Goal: Information Seeking & Learning: Compare options

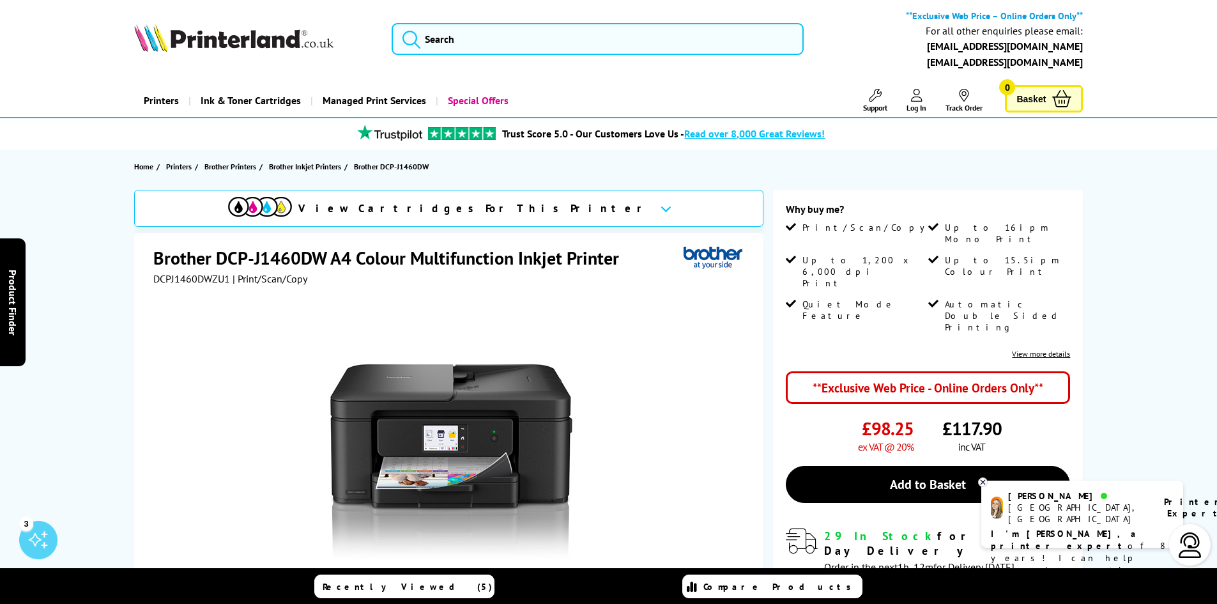
click at [1046, 349] on link "View more details" at bounding box center [1041, 354] width 58 height 10
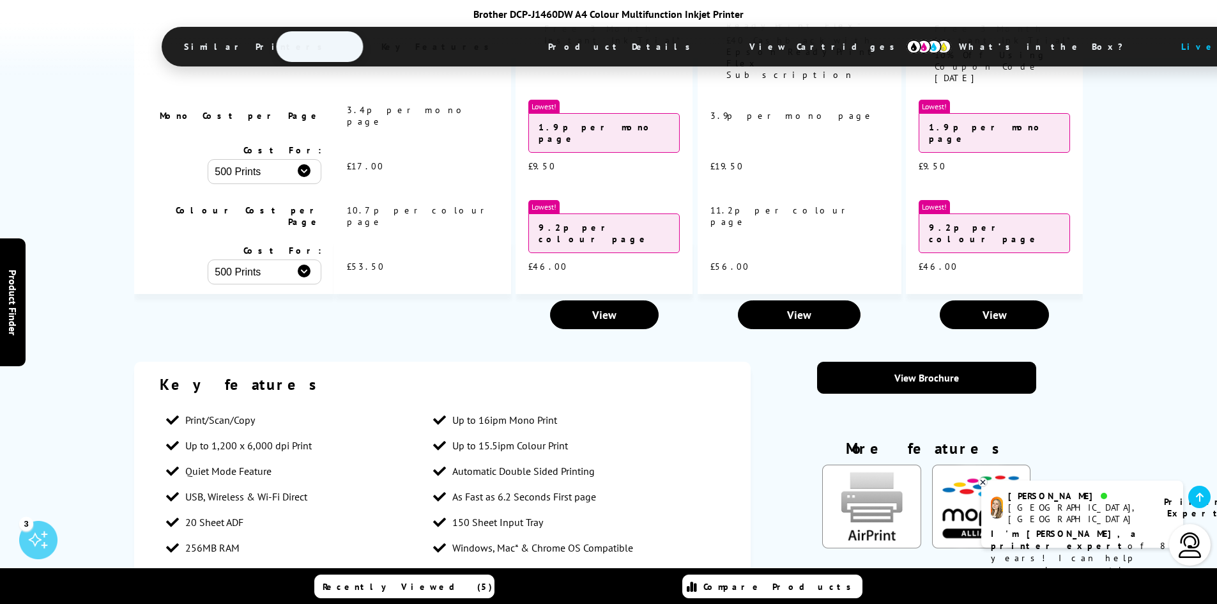
scroll to position [1379, 0]
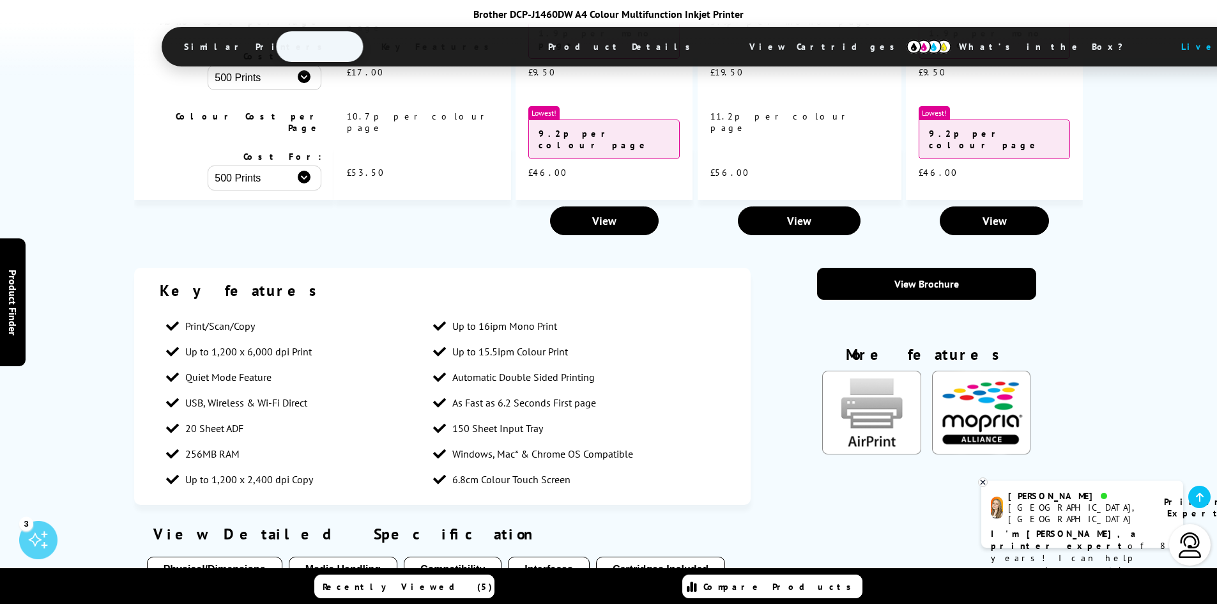
click at [230, 556] on button "Physical/Dimensions" at bounding box center [214, 569] width 135 height 26
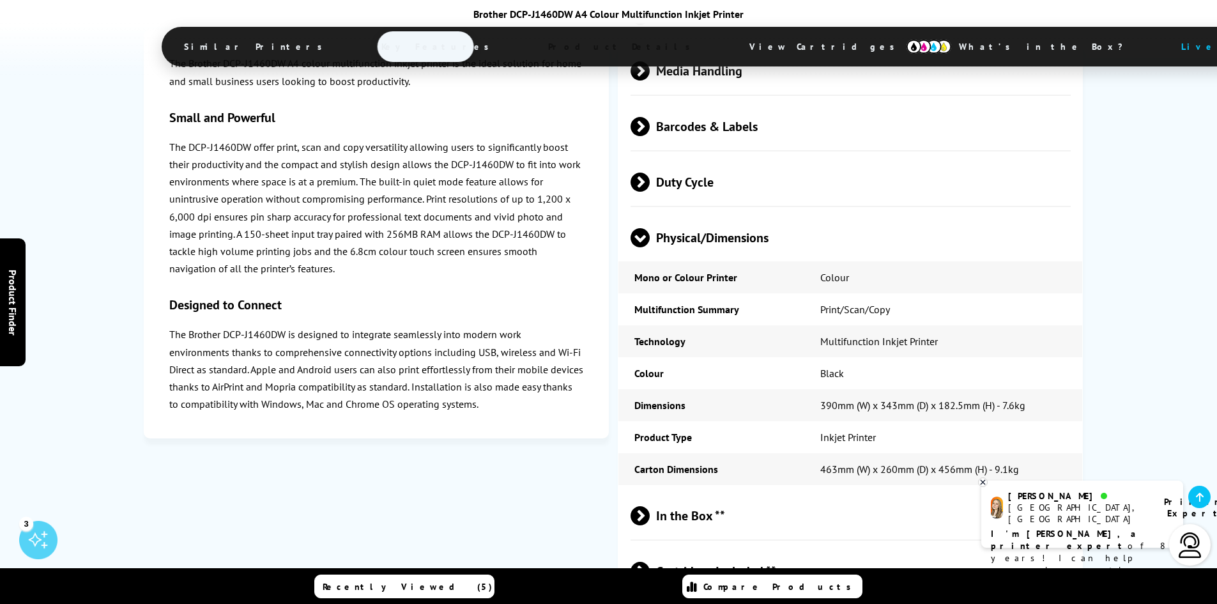
scroll to position [2882, 0]
click at [689, 491] on span "In the Box **" at bounding box center [851, 515] width 441 height 48
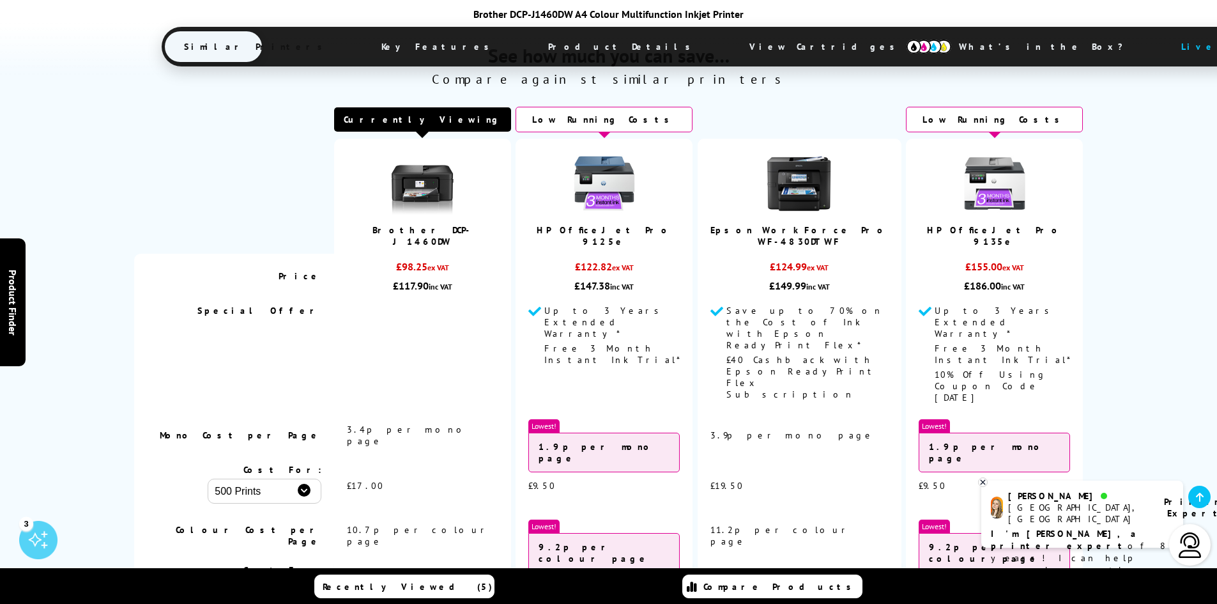
scroll to position [631, 0]
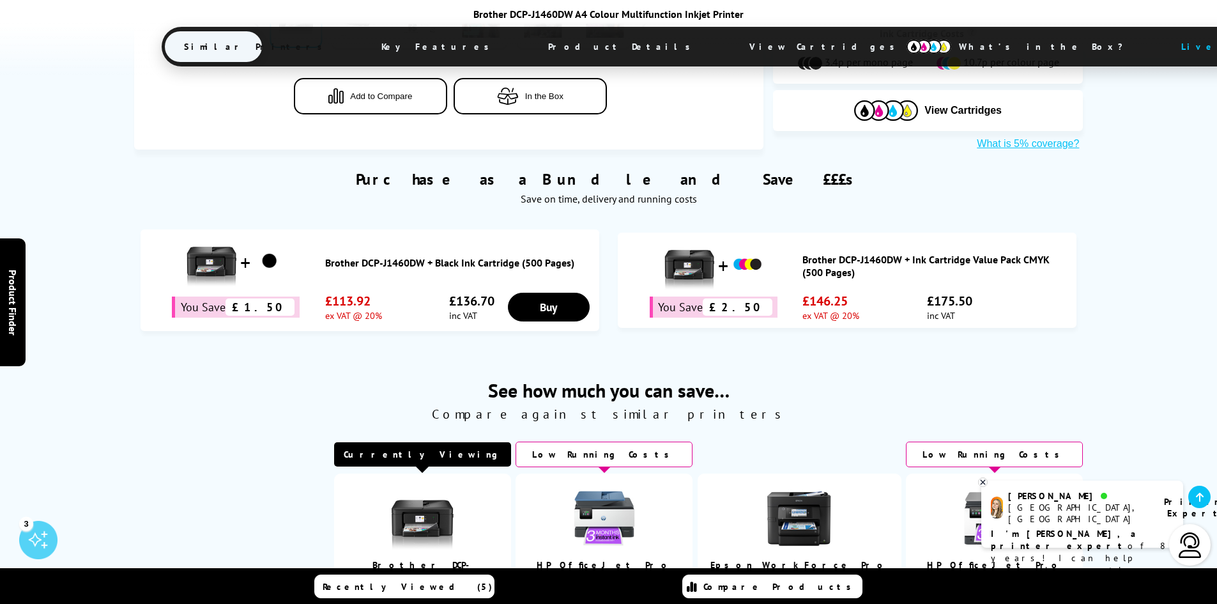
click at [807, 486] on img at bounding box center [799, 518] width 64 height 64
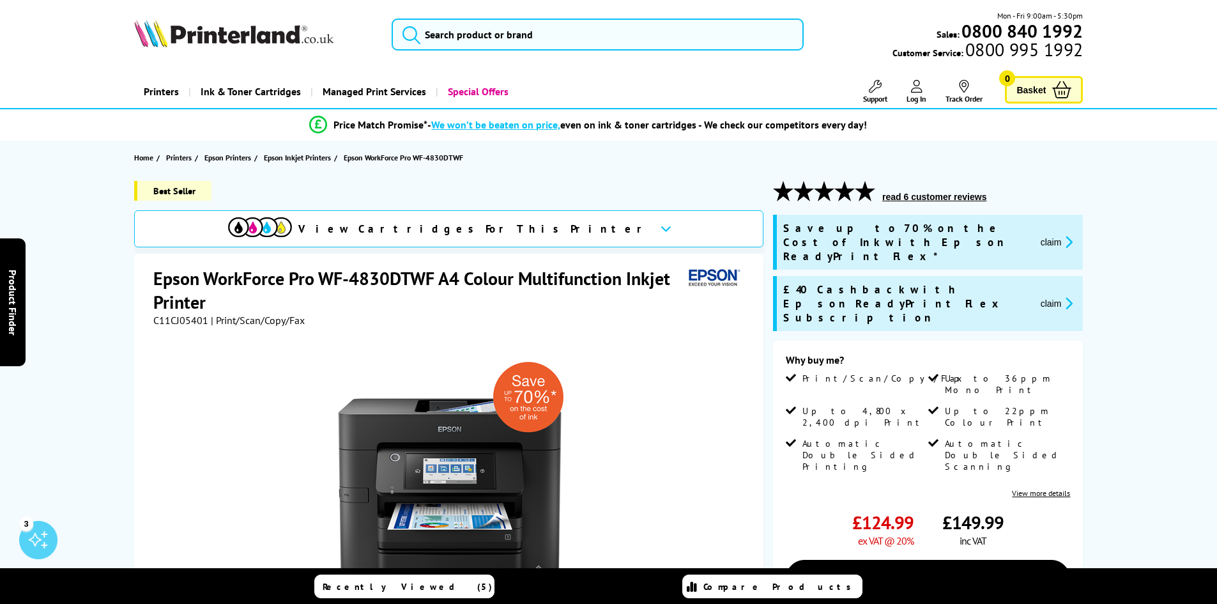
click at [661, 231] on icon at bounding box center [666, 228] width 11 height 7
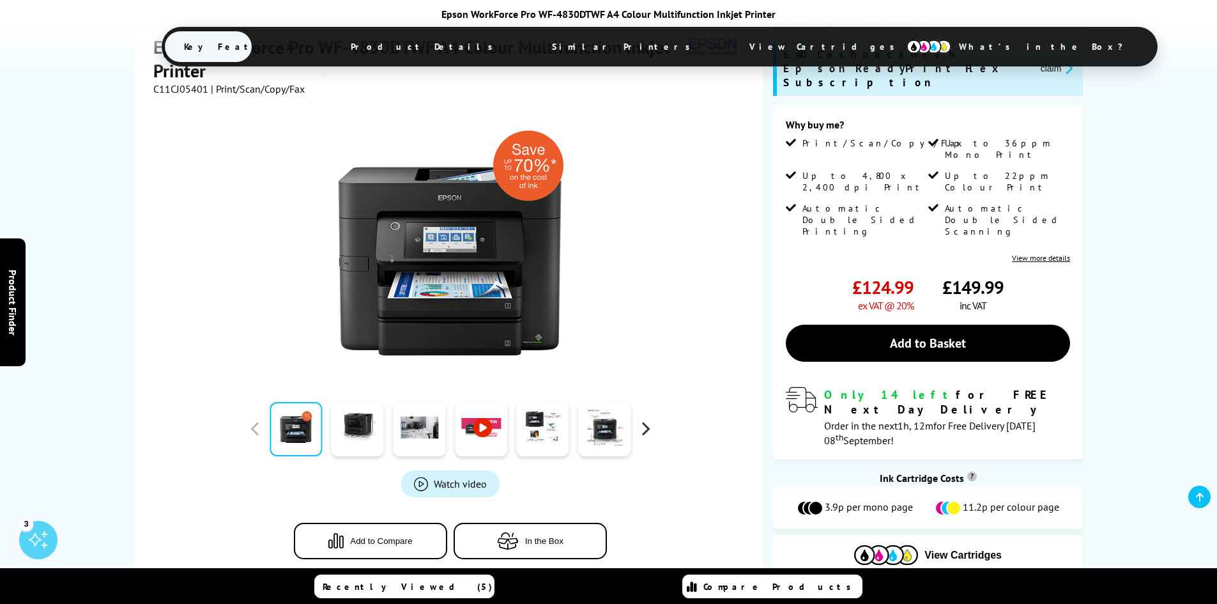
click at [648, 424] on button "button" at bounding box center [645, 428] width 19 height 19
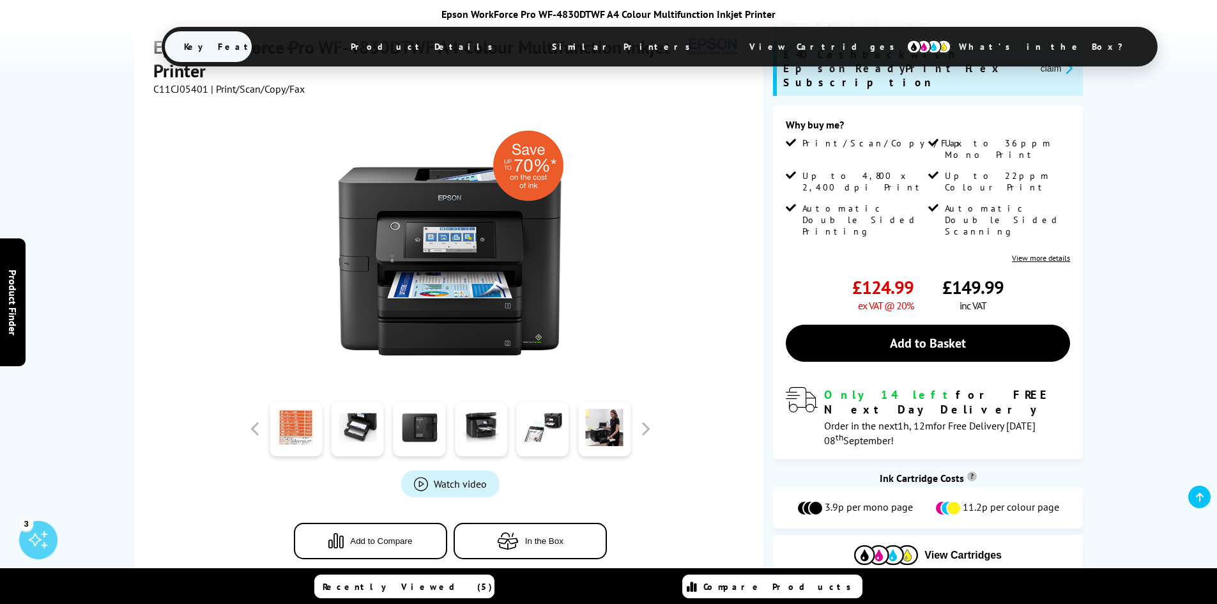
click at [531, 289] on img at bounding box center [450, 246] width 250 height 250
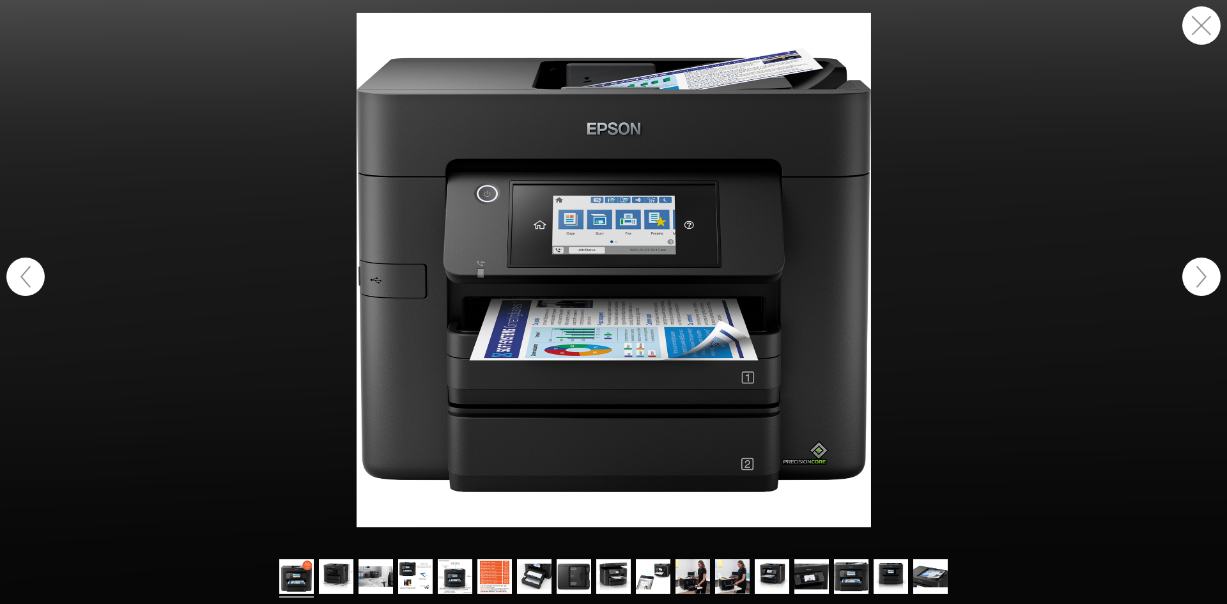
click at [1199, 280] on button "button" at bounding box center [1201, 276] width 38 height 38
click at [1200, 270] on button "button" at bounding box center [1201, 276] width 38 height 38
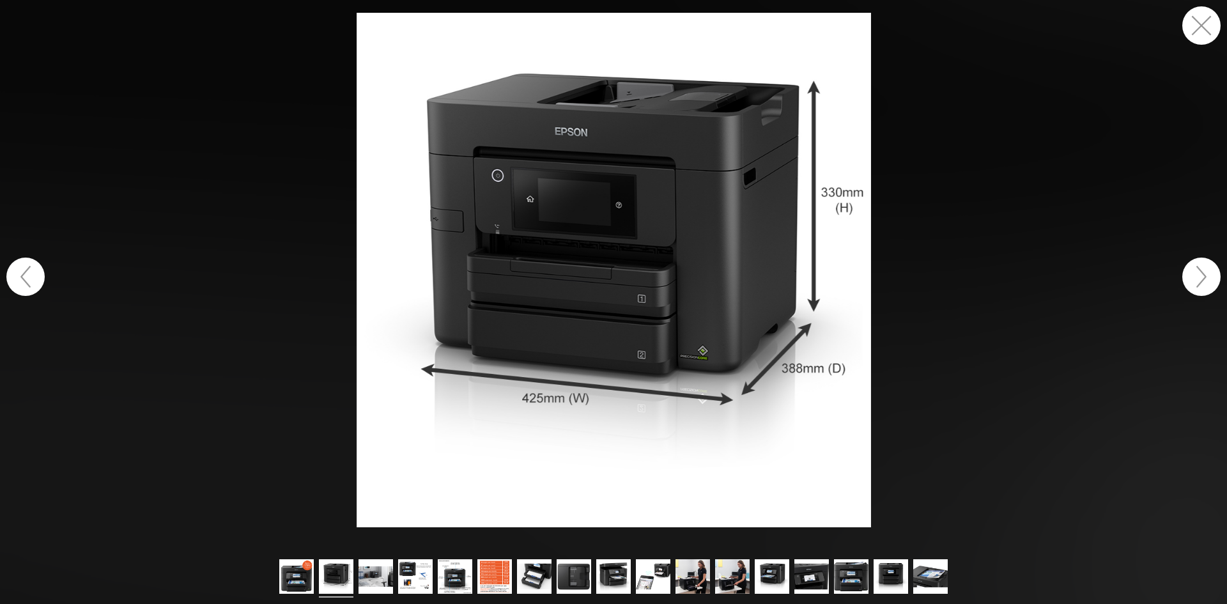
click at [1200, 270] on button "button" at bounding box center [1201, 276] width 38 height 38
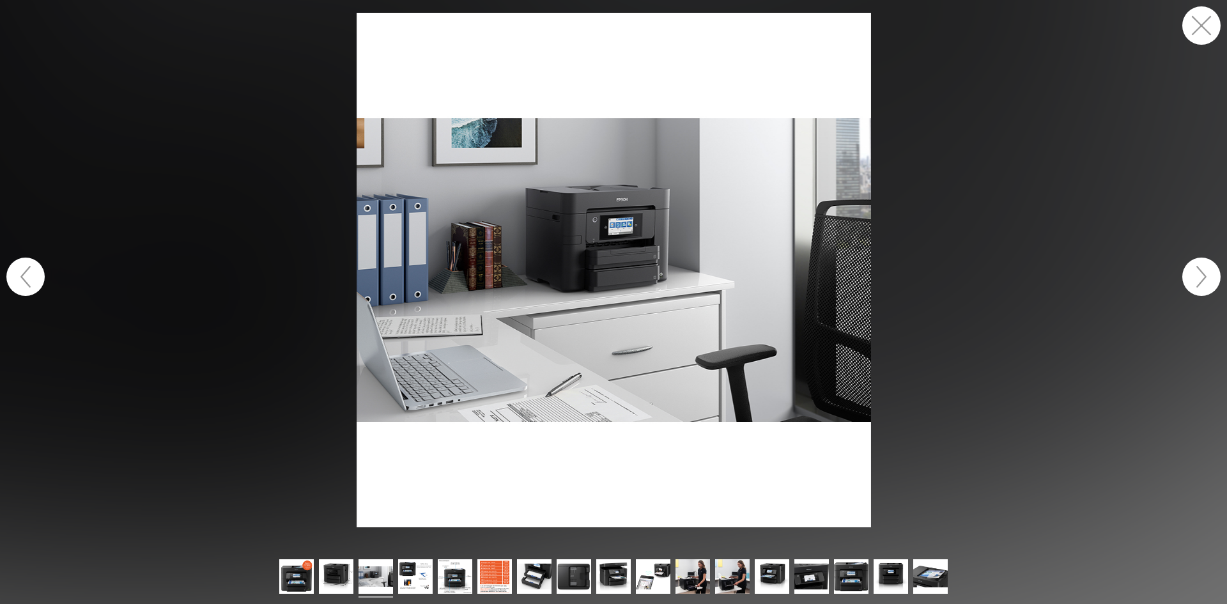
click at [1200, 270] on button "button" at bounding box center [1201, 276] width 38 height 38
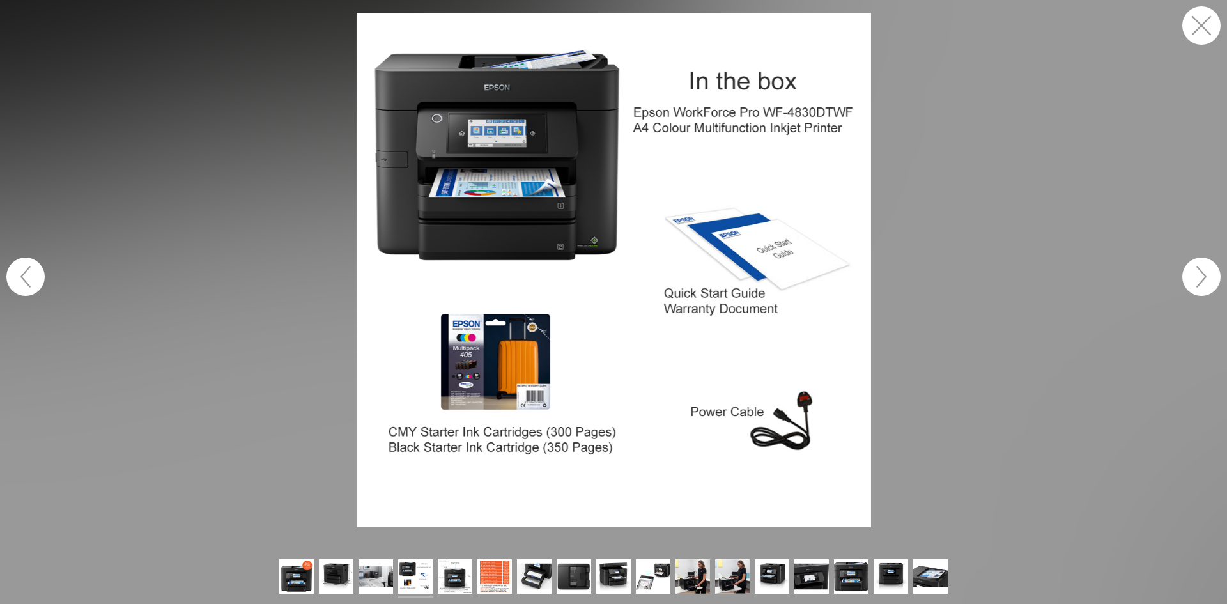
click at [1200, 270] on button "button" at bounding box center [1201, 276] width 38 height 38
click at [1198, 279] on button "button" at bounding box center [1201, 276] width 38 height 38
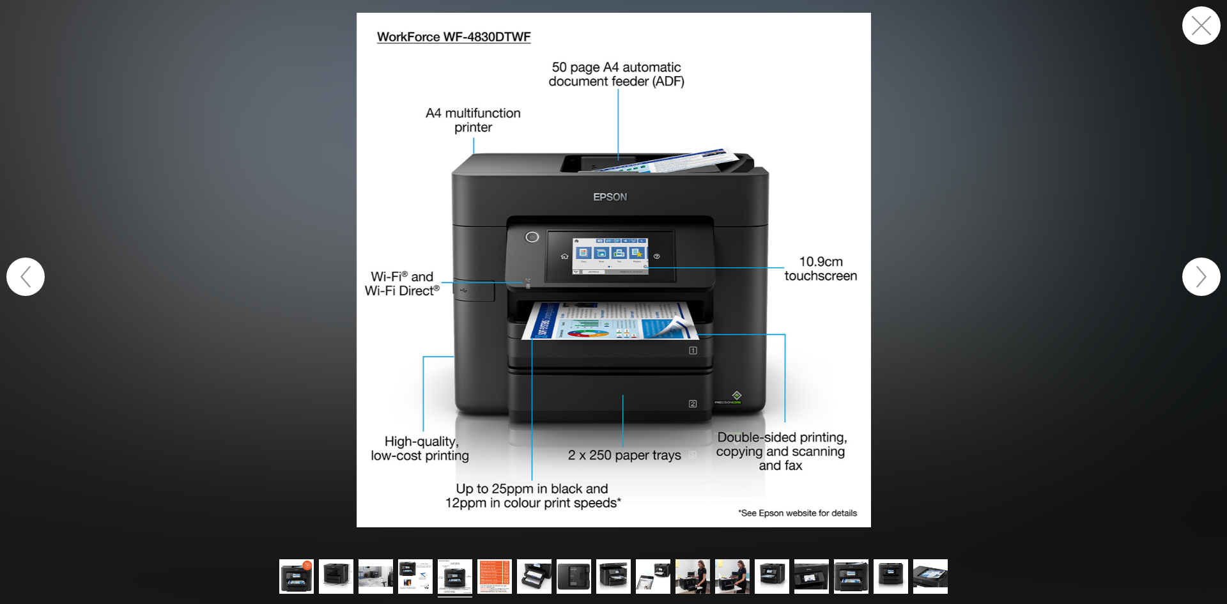
click at [1203, 275] on button "button" at bounding box center [1201, 276] width 38 height 38
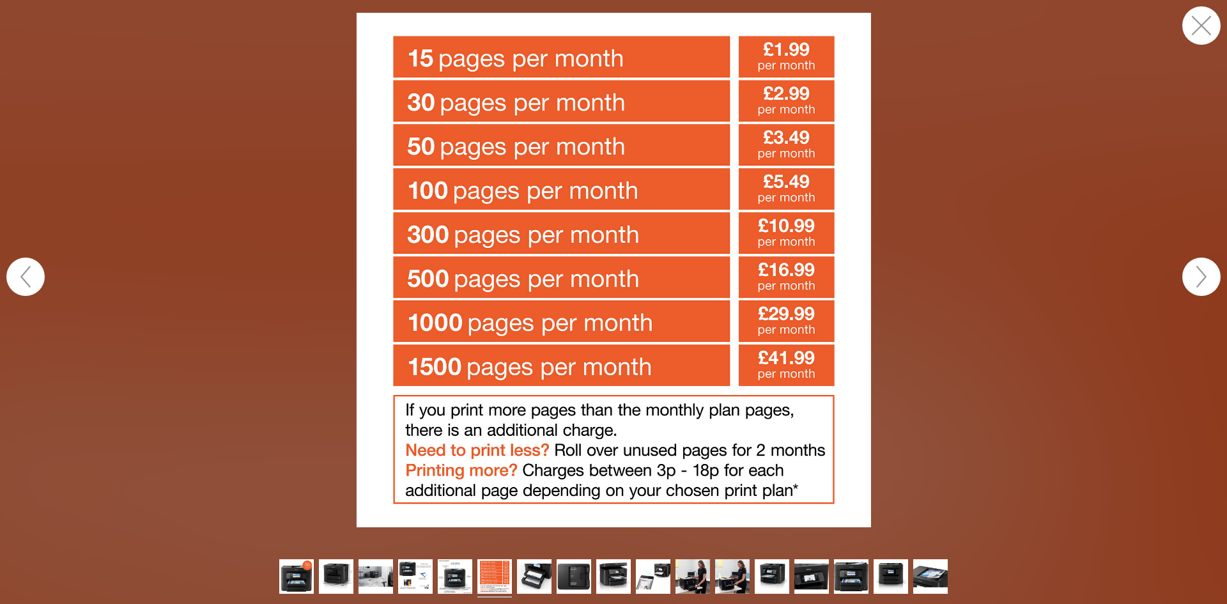
click at [1202, 275] on button "button" at bounding box center [1201, 276] width 38 height 38
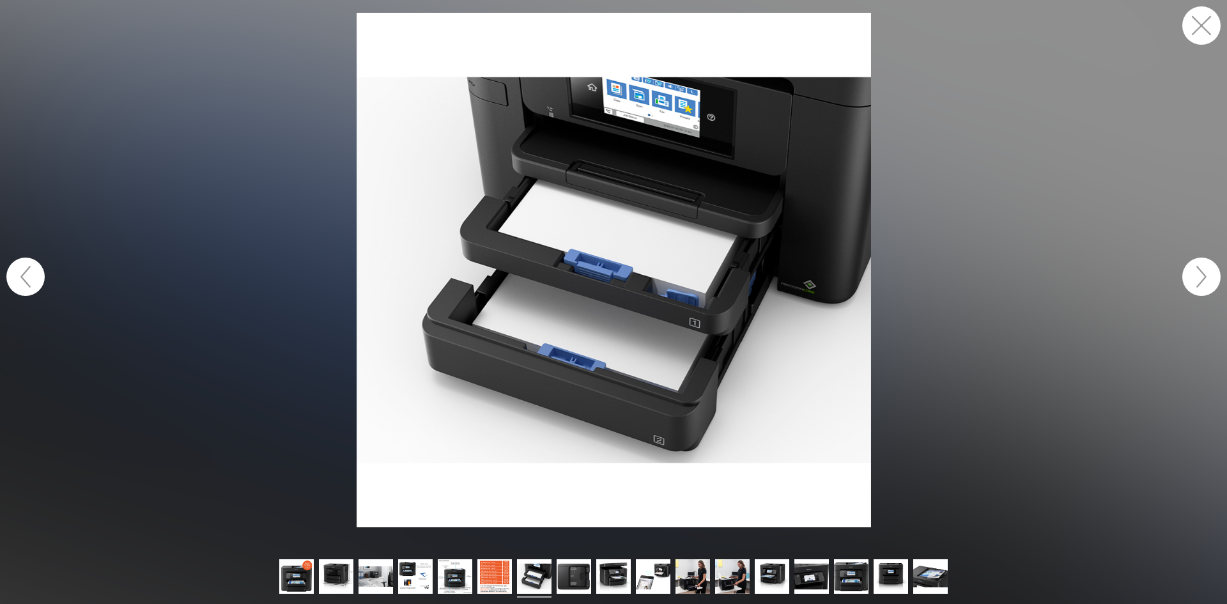
click at [1202, 275] on button "button" at bounding box center [1201, 276] width 38 height 38
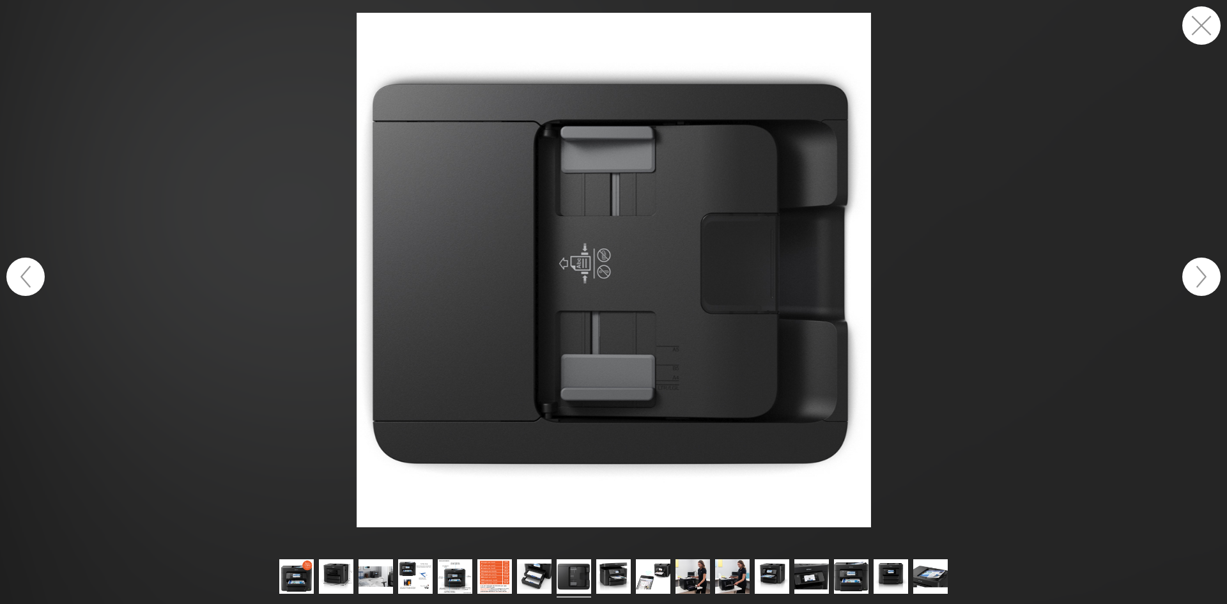
click at [1202, 275] on button "button" at bounding box center [1201, 276] width 38 height 38
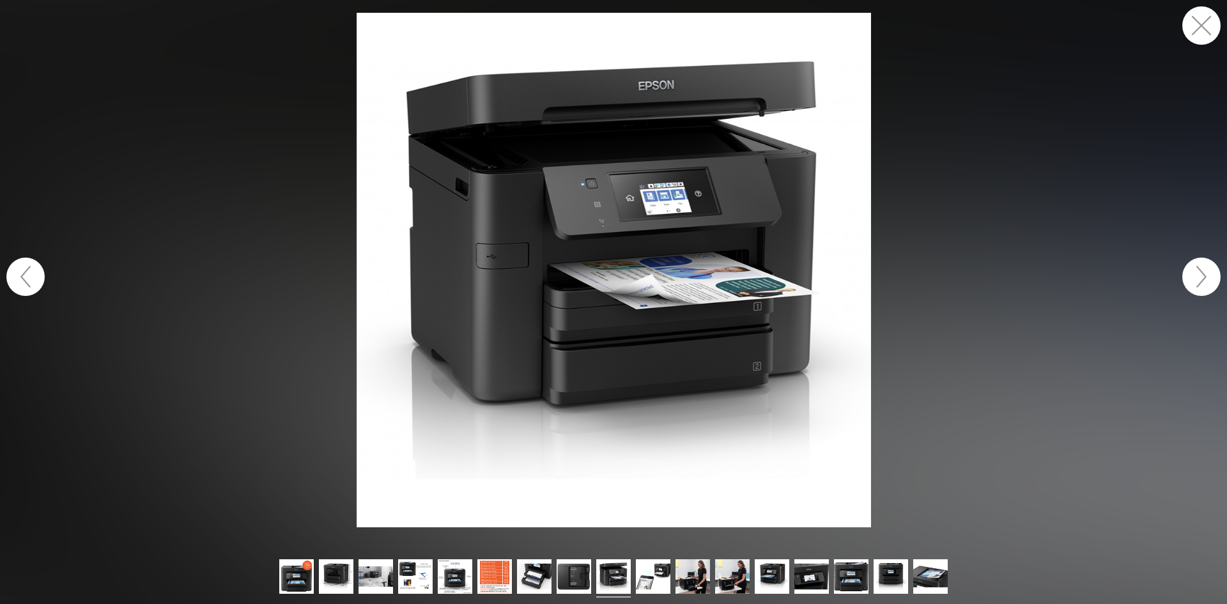
click at [1202, 275] on button "button" at bounding box center [1201, 276] width 38 height 38
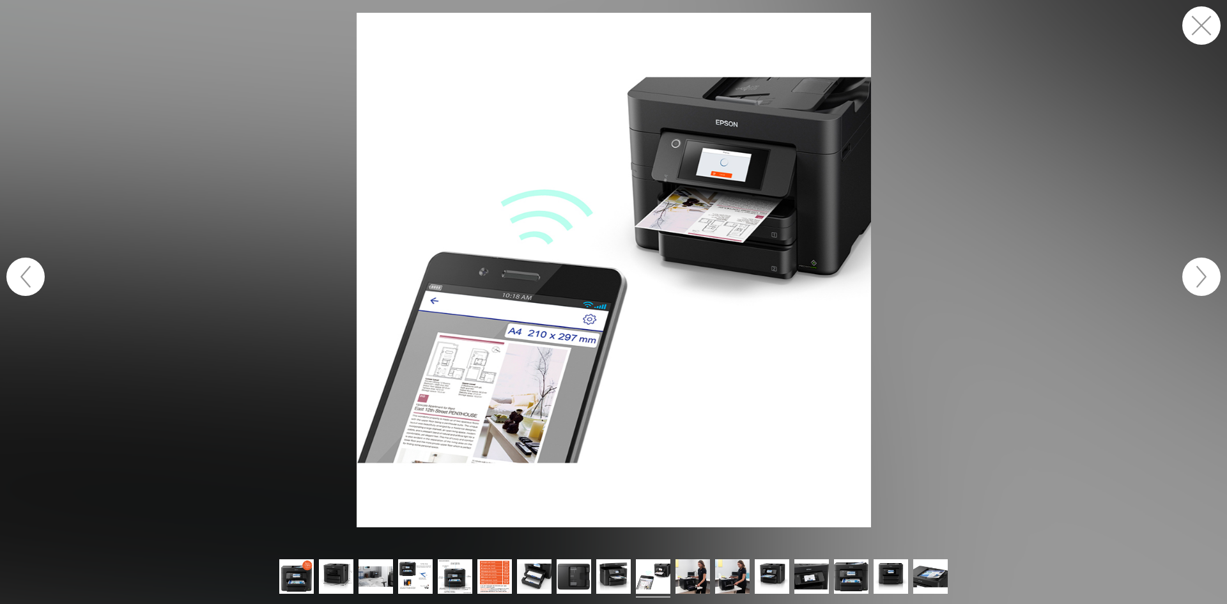
click at [1198, 36] on button "button" at bounding box center [1201, 25] width 38 height 38
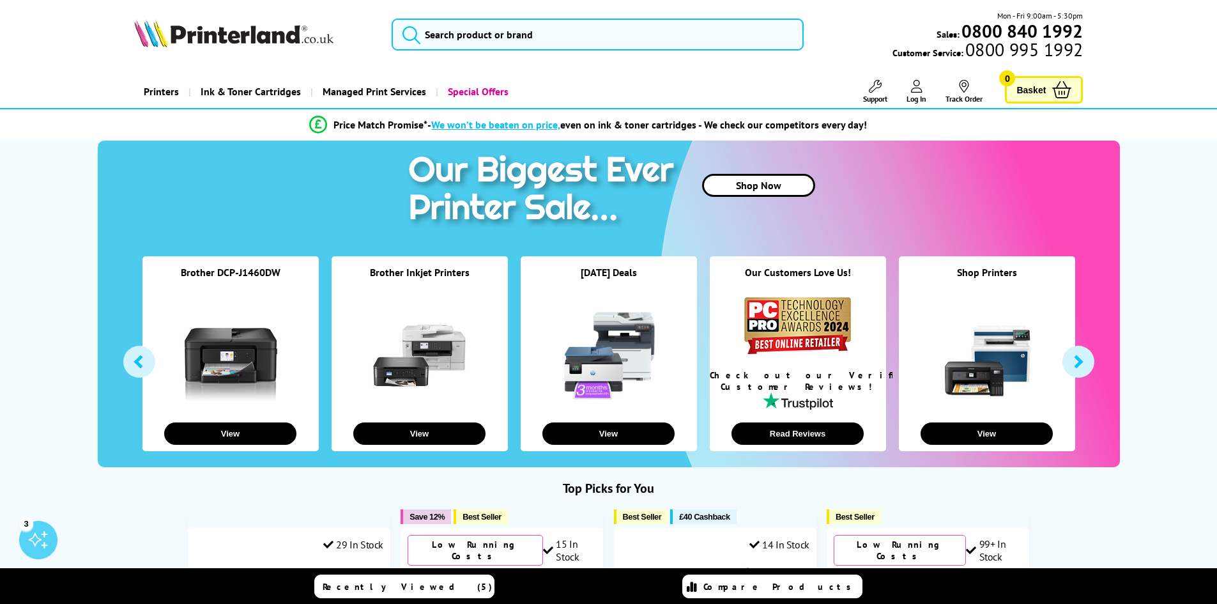
click at [1006, 395] on link at bounding box center [987, 355] width 96 height 96
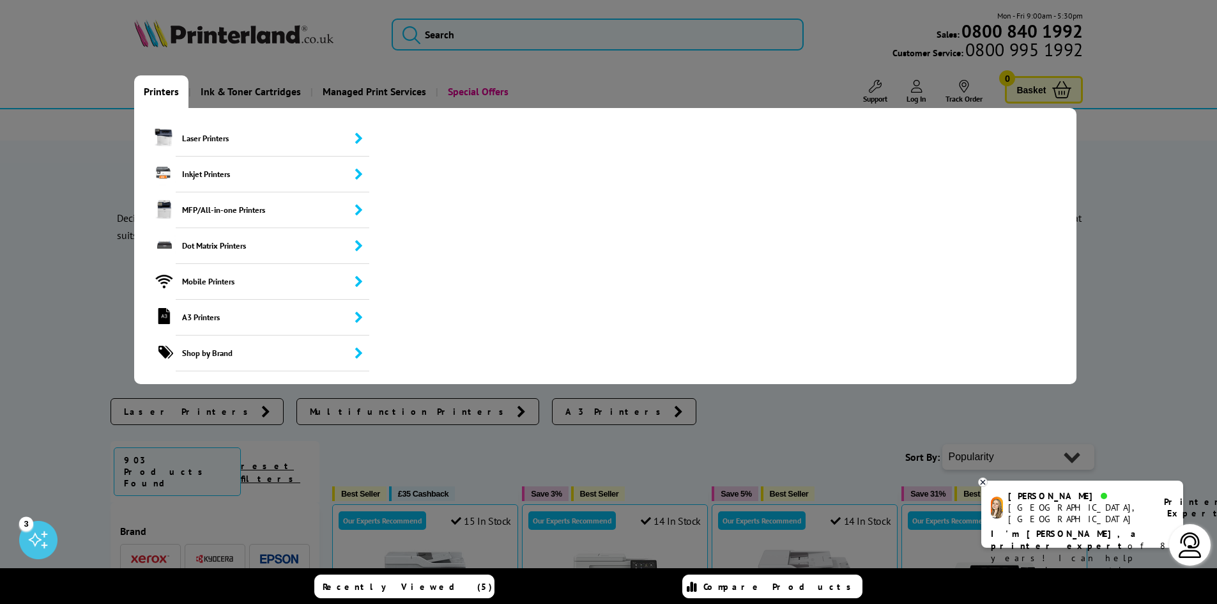
click at [157, 93] on link "Printers" at bounding box center [161, 91] width 54 height 33
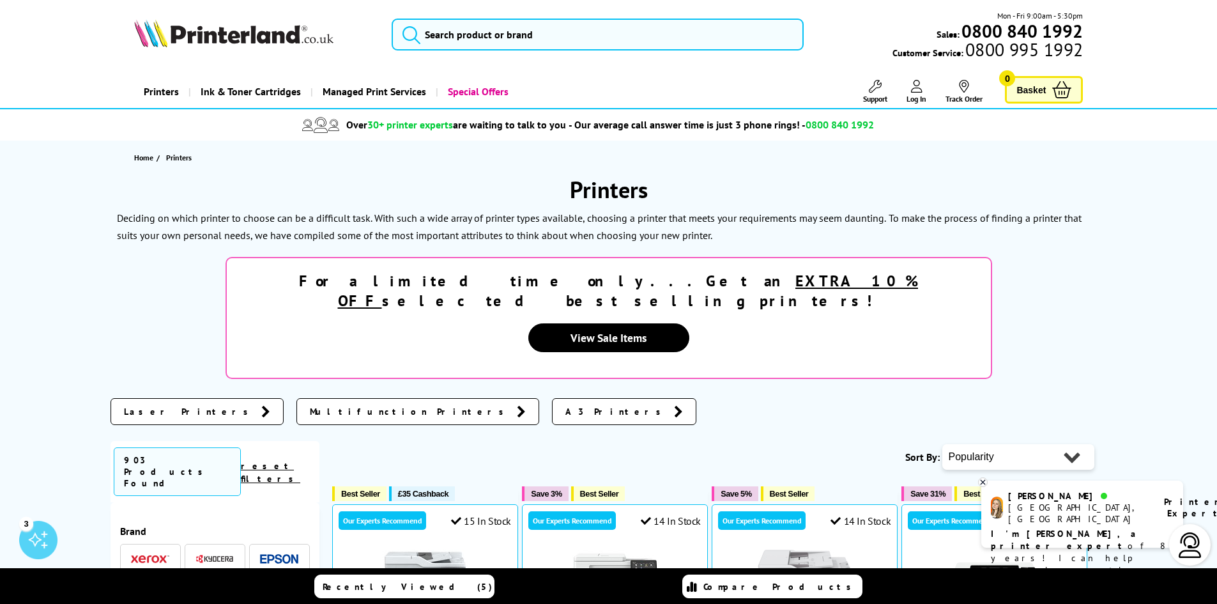
click at [159, 584] on span at bounding box center [150, 592] width 38 height 16
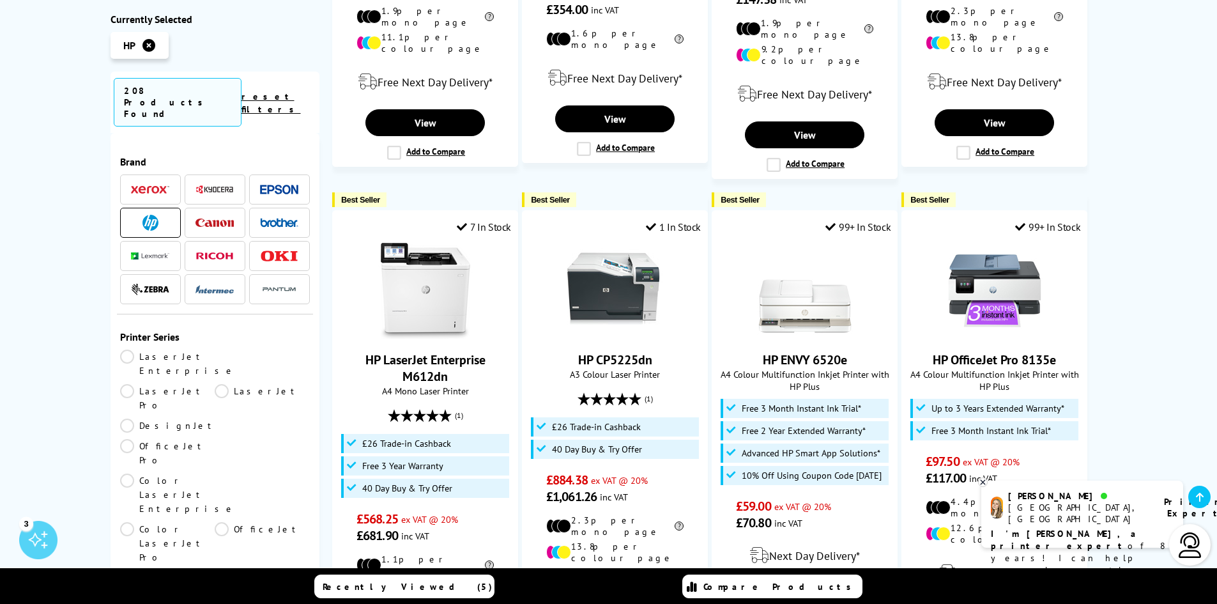
scroll to position [200, 0]
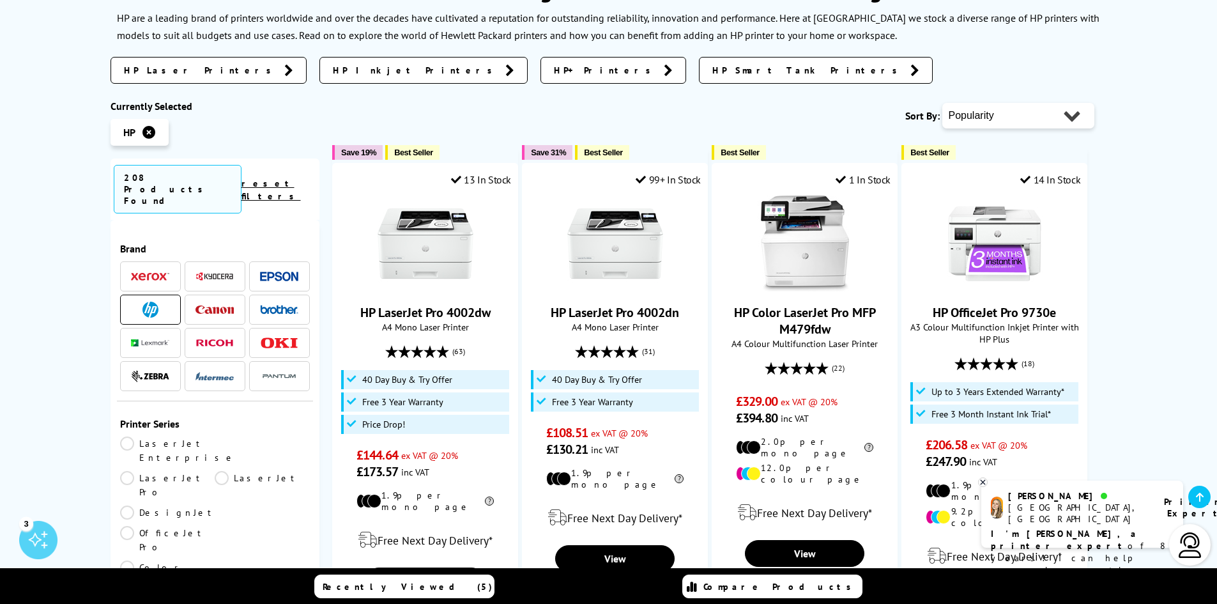
drag, startPoint x: 1224, startPoint y: 93, endPoint x: 1135, endPoint y: 174, distance: 121.2
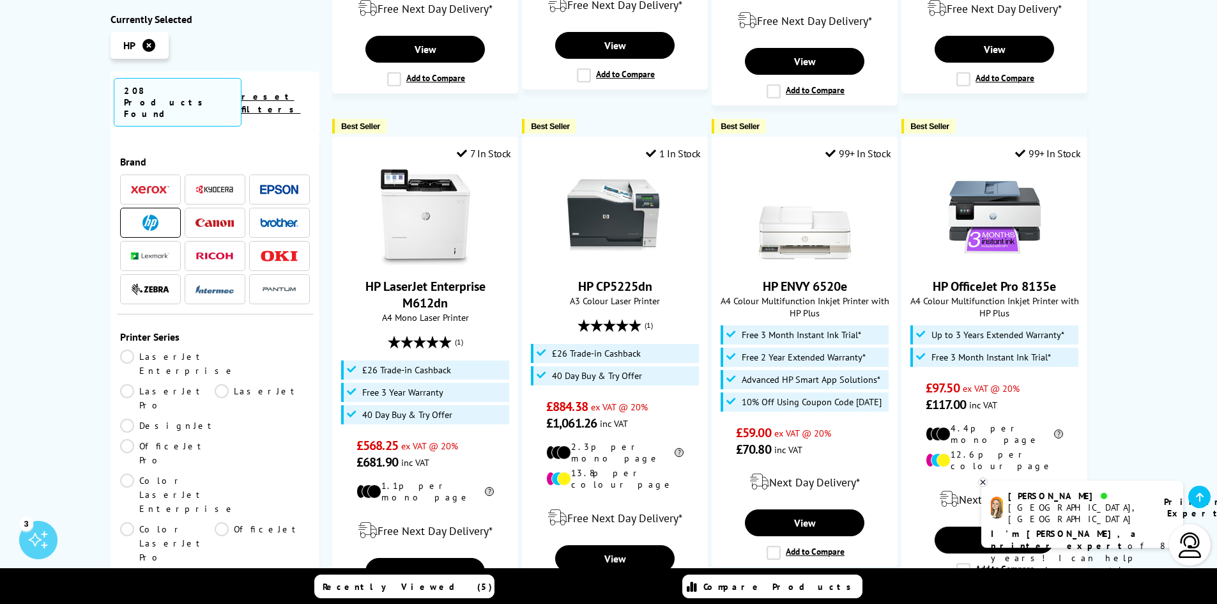
scroll to position [849, 0]
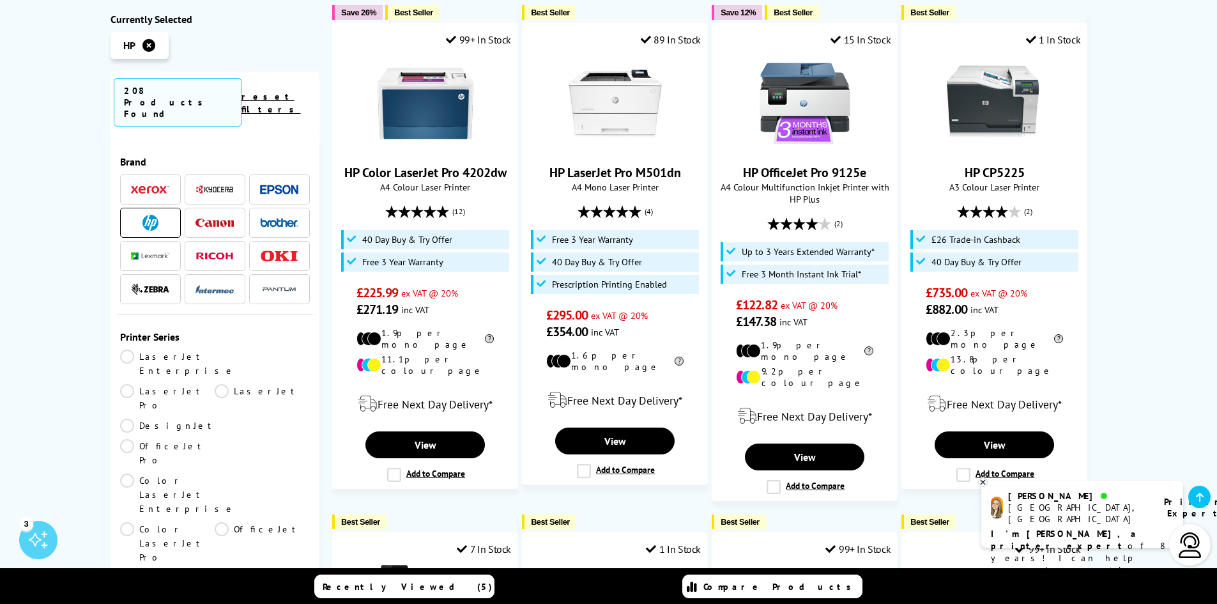
drag, startPoint x: 1220, startPoint y: 232, endPoint x: 1185, endPoint y: 180, distance: 62.5
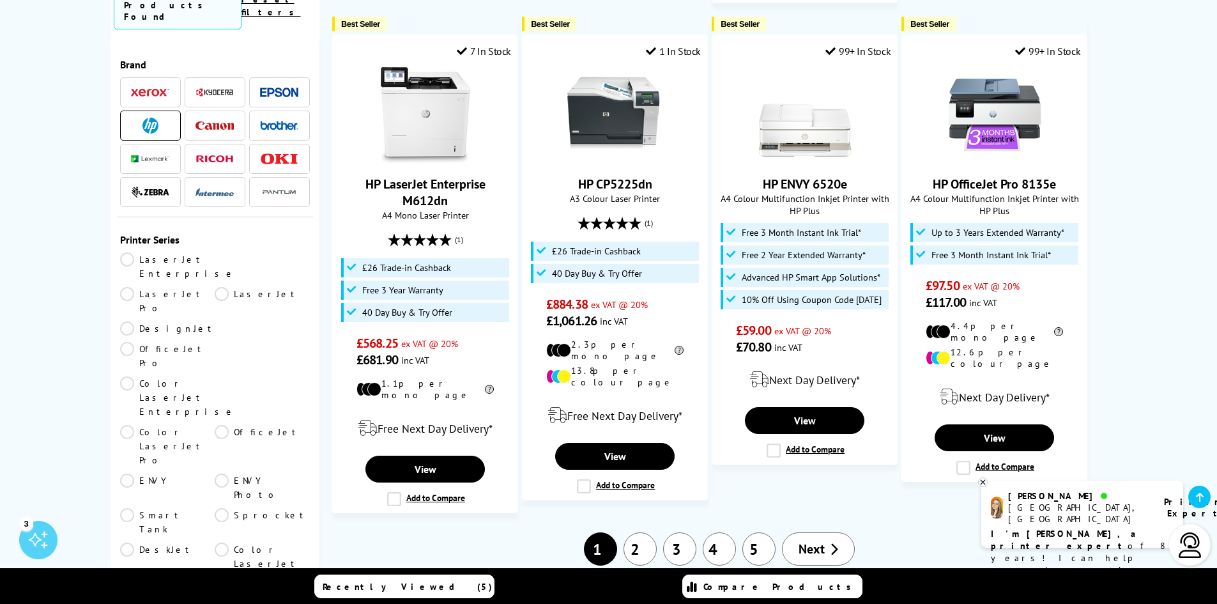
scroll to position [1376, 0]
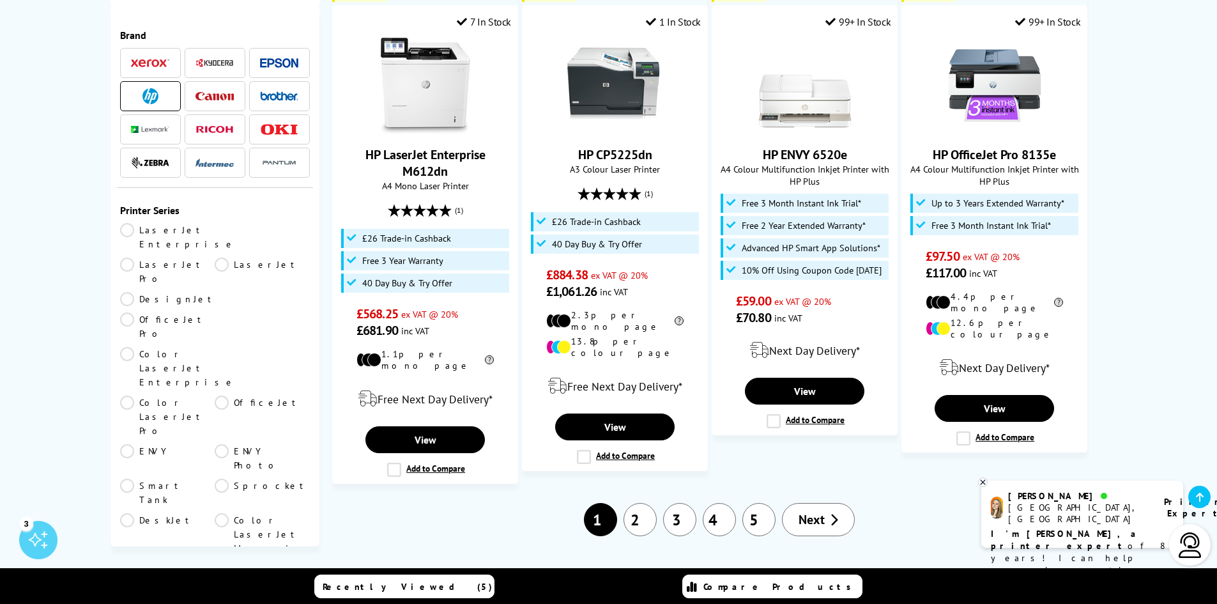
click at [1166, 276] on div "HP Printers: Powering Your Business and Home Printing HP are a leading brand of…" at bounding box center [608, 545] width 1217 height 3494
click at [1013, 52] on img at bounding box center [995, 86] width 96 height 96
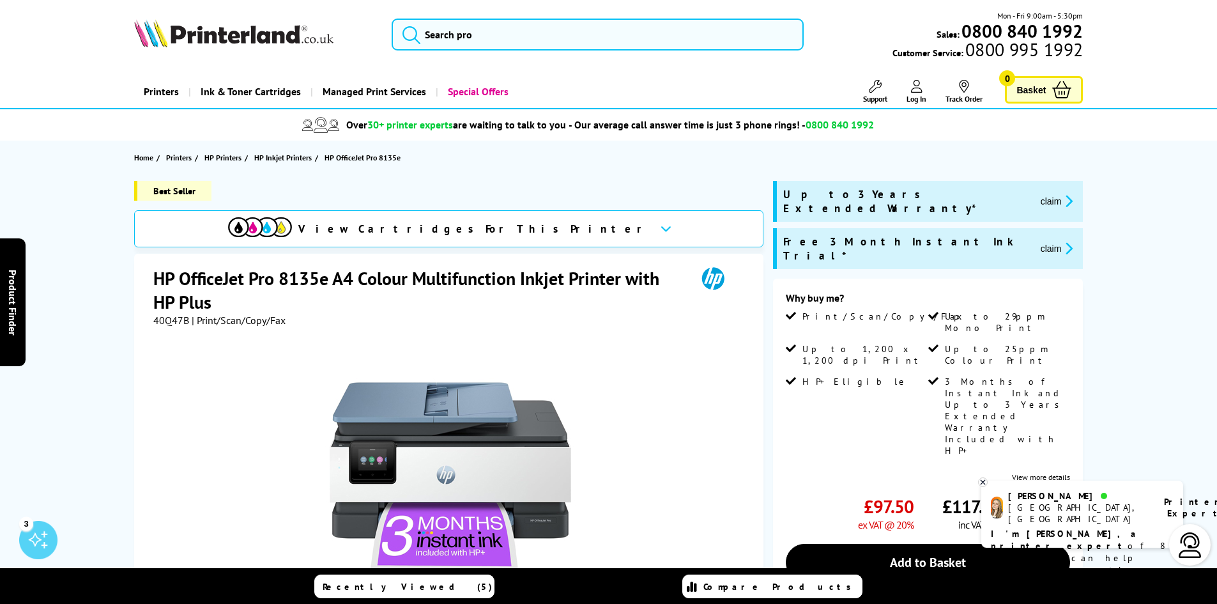
click at [1062, 472] on link "View more details" at bounding box center [1041, 477] width 58 height 10
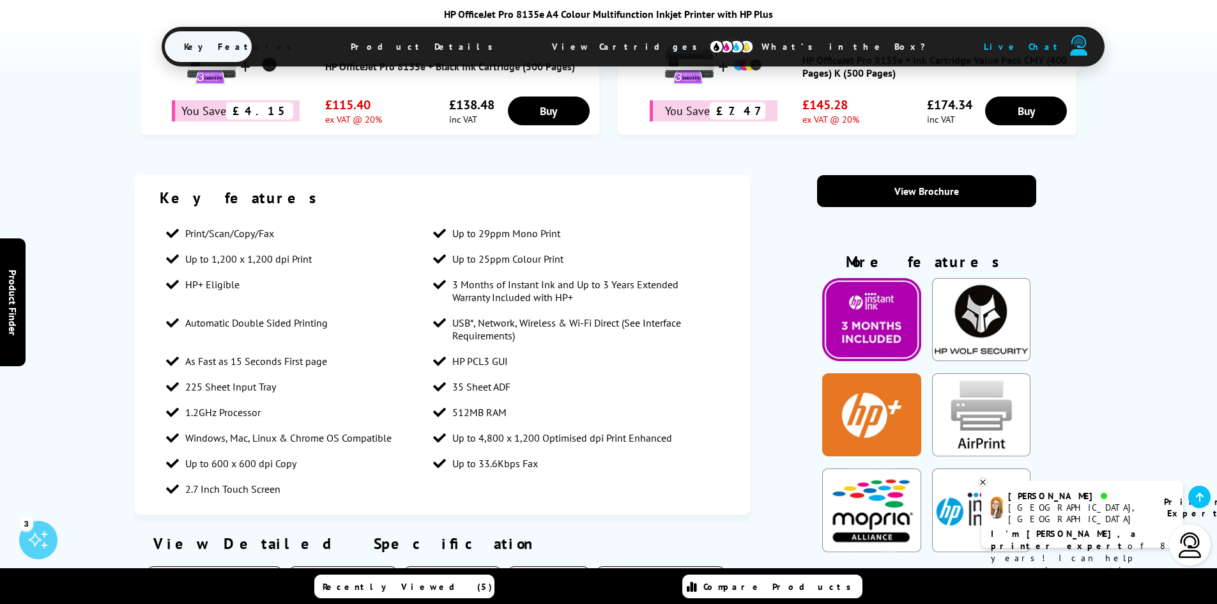
scroll to position [951, 0]
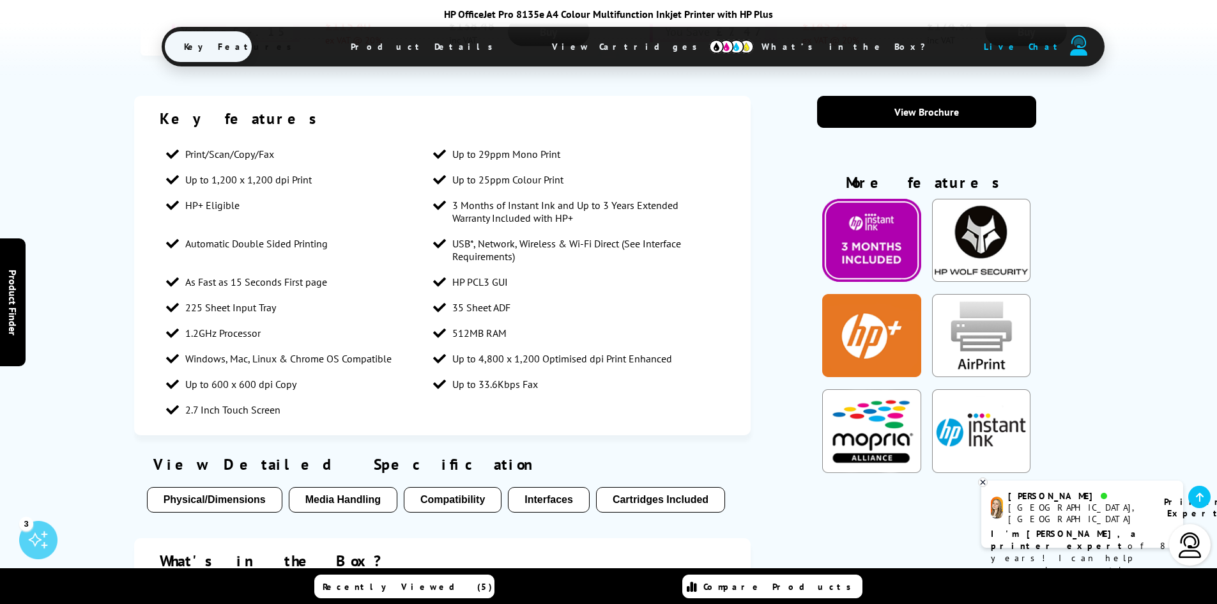
click at [223, 501] on button "Physical/Dimensions" at bounding box center [214, 500] width 135 height 26
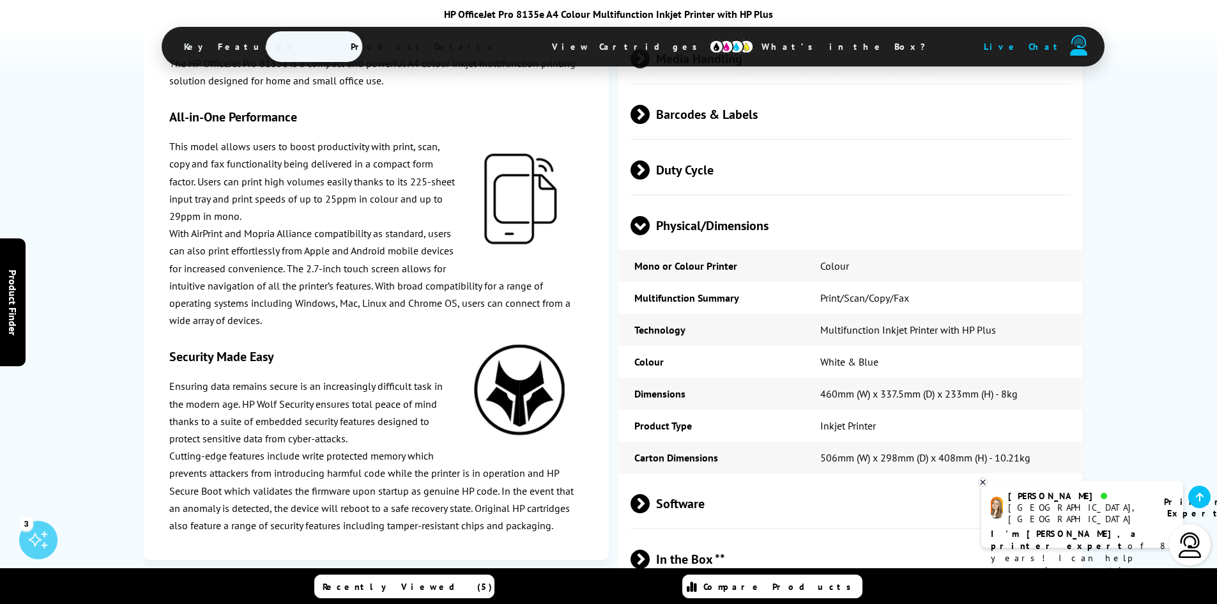
scroll to position [2900, 0]
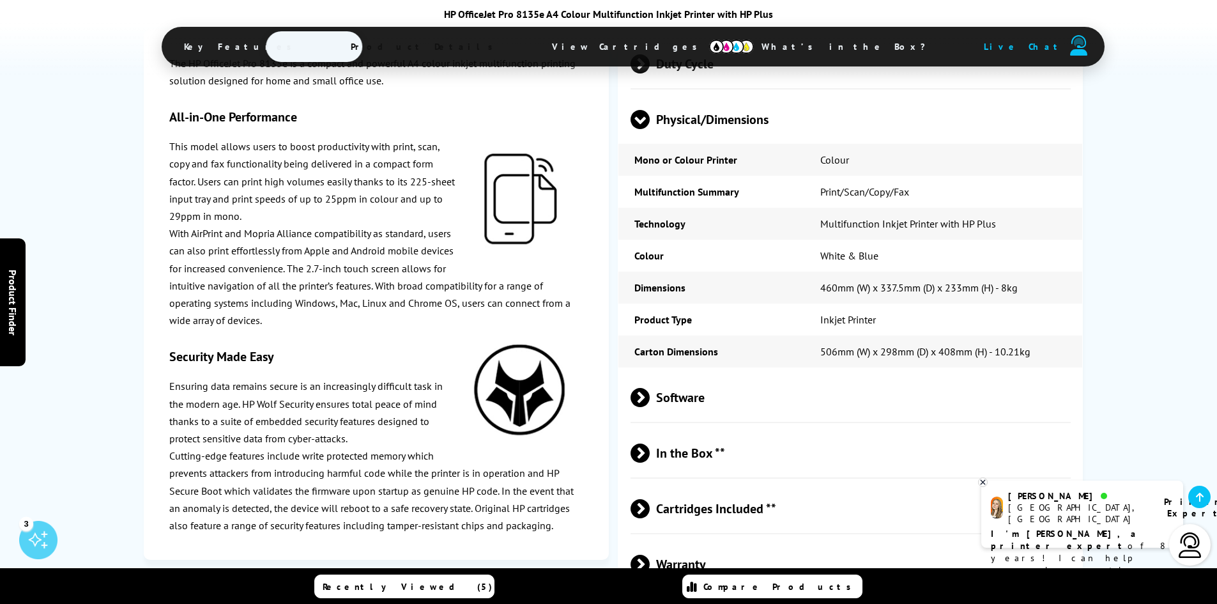
click at [723, 455] on span "In the Box **" at bounding box center [851, 453] width 441 height 48
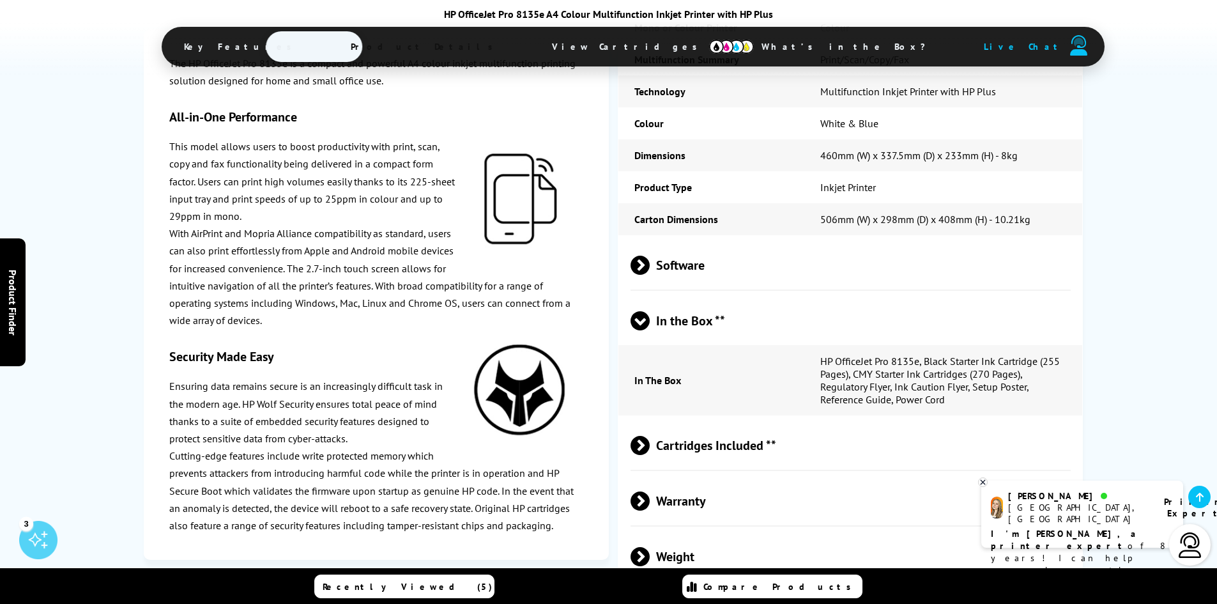
scroll to position [3108, 0]
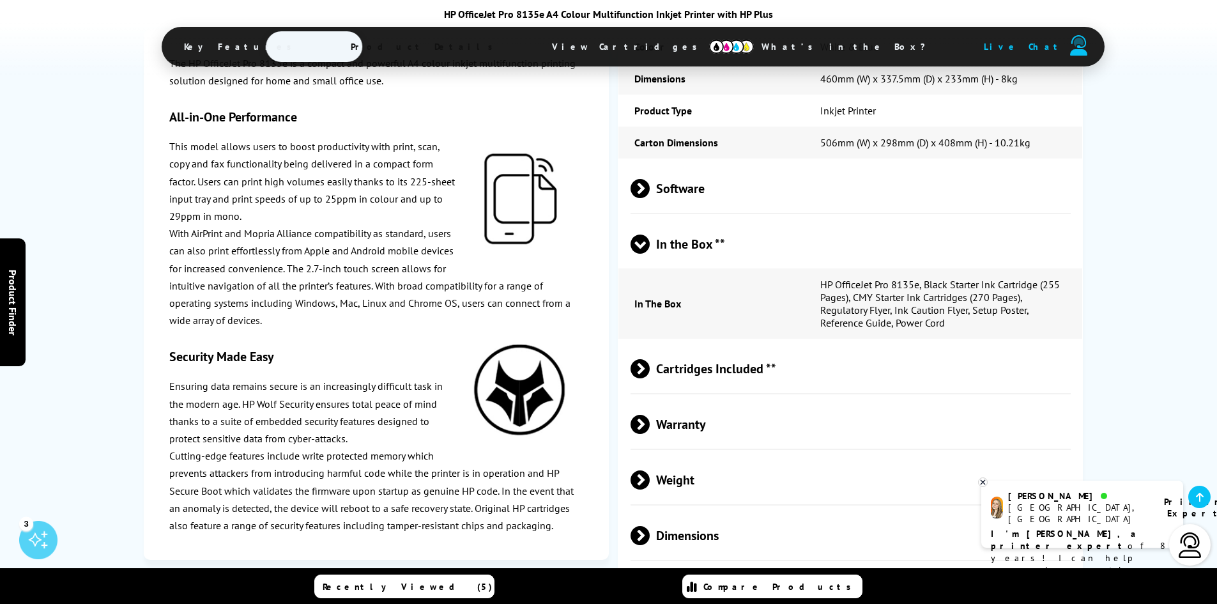
click at [696, 428] on span "Warranty" at bounding box center [851, 425] width 441 height 48
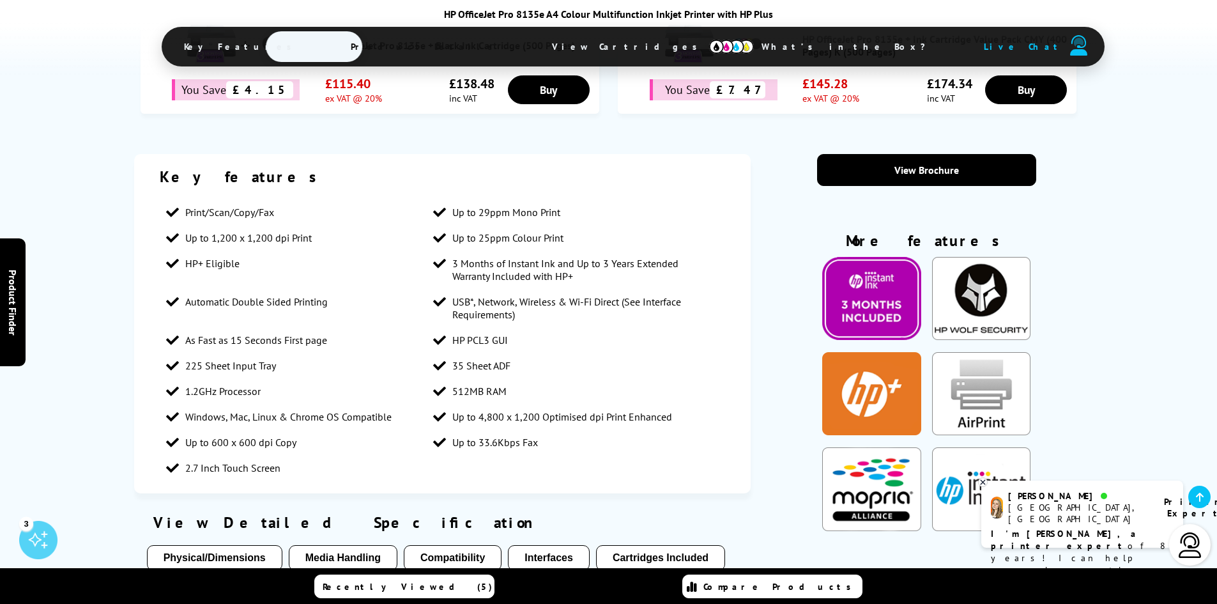
scroll to position [0, 0]
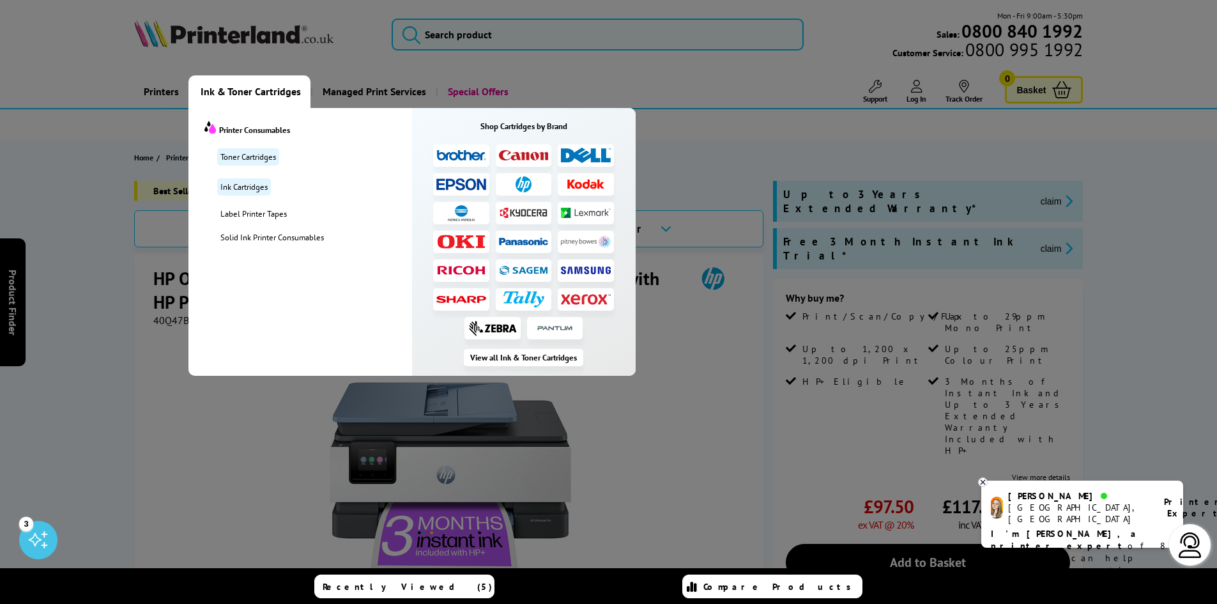
click at [466, 153] on img at bounding box center [461, 155] width 50 height 12
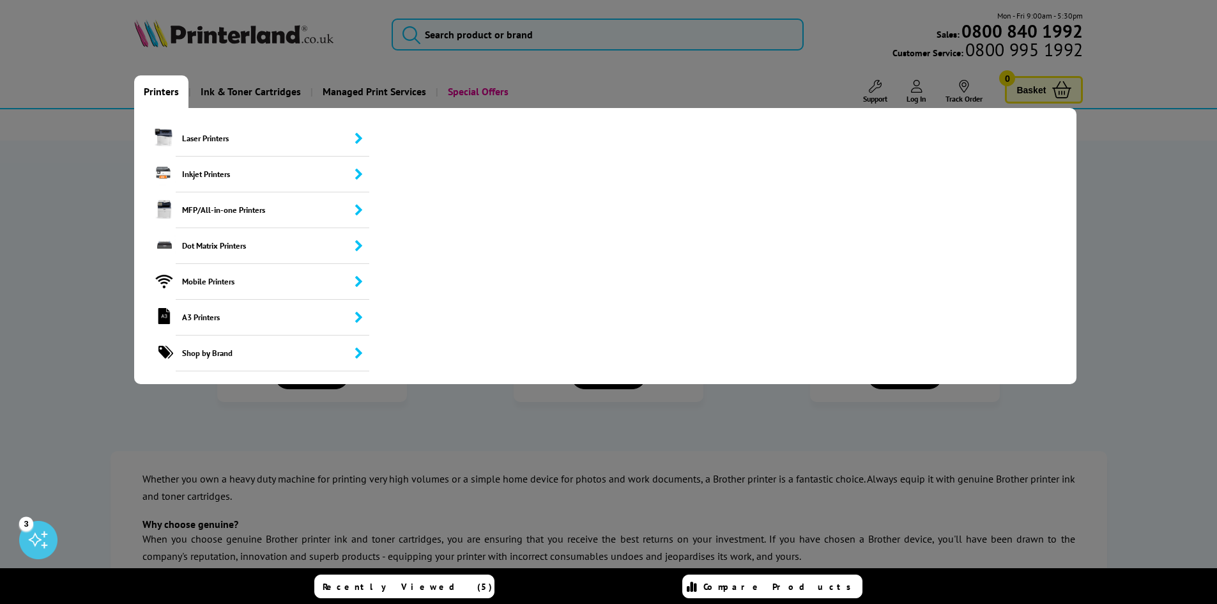
click at [162, 89] on link "Printers" at bounding box center [161, 91] width 54 height 33
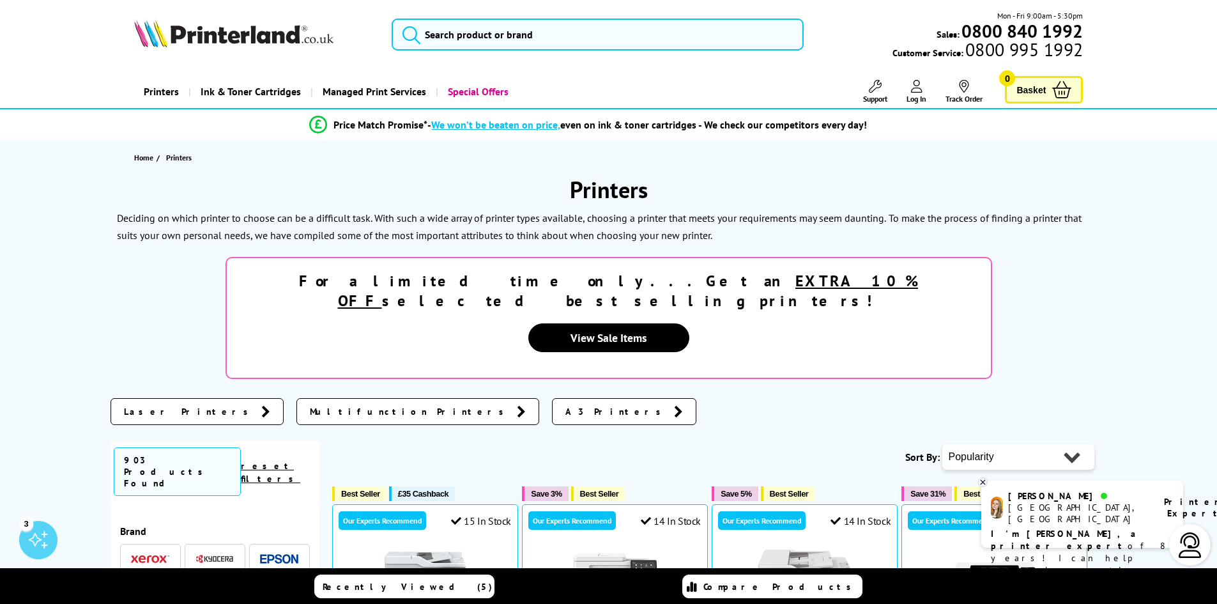
click at [279, 587] on img at bounding box center [279, 591] width 38 height 9
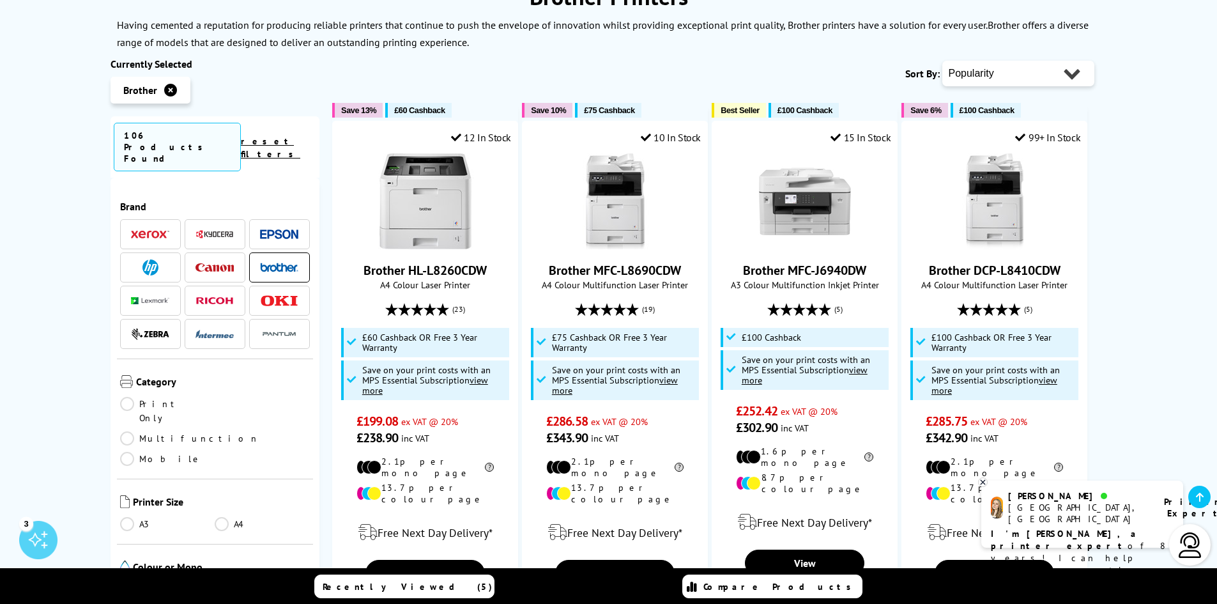
scroll to position [263, 0]
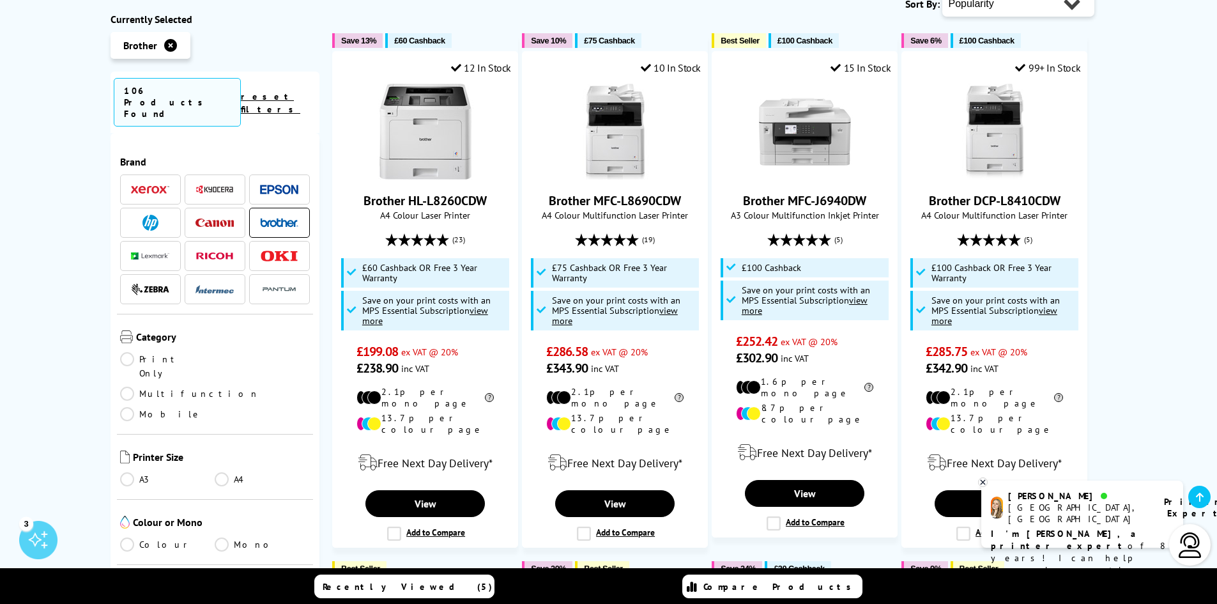
drag, startPoint x: 1221, startPoint y: 82, endPoint x: 220, endPoint y: 422, distance: 1057.9
click at [220, 472] on link "A4" at bounding box center [262, 479] width 95 height 14
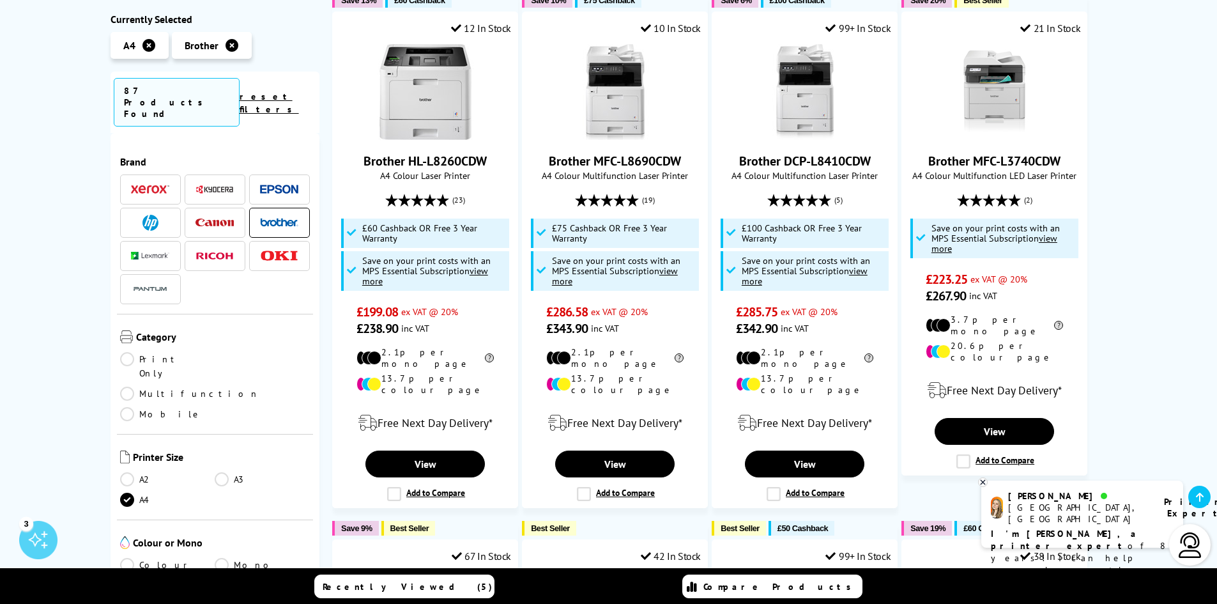
click at [125, 558] on link "Colour" at bounding box center [167, 565] width 95 height 14
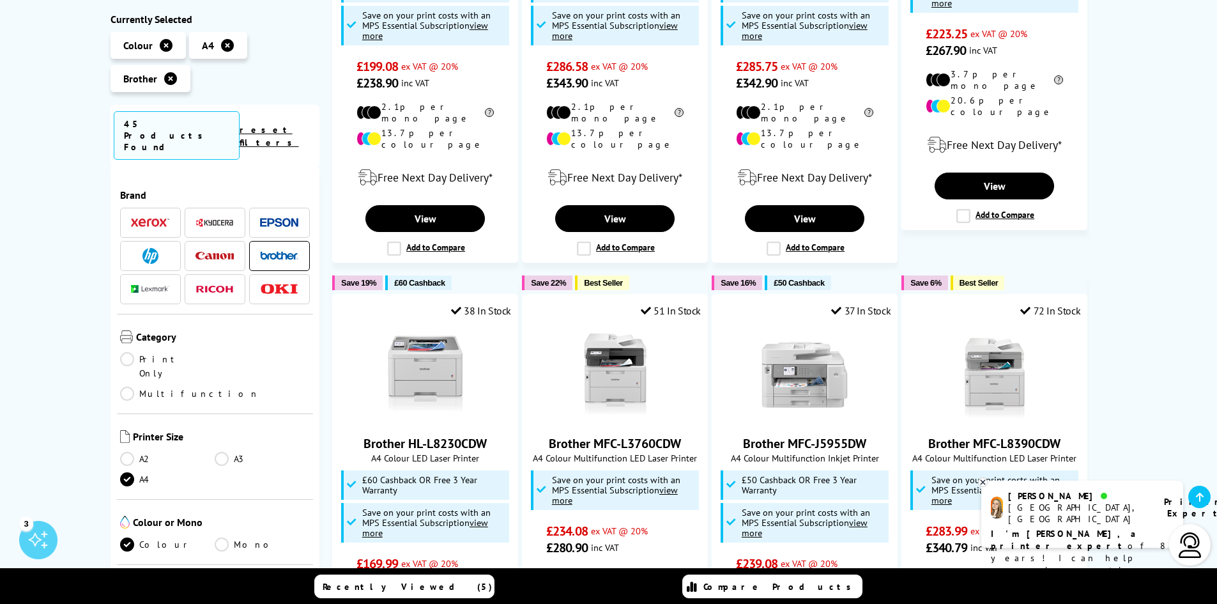
scroll to position [519, 0]
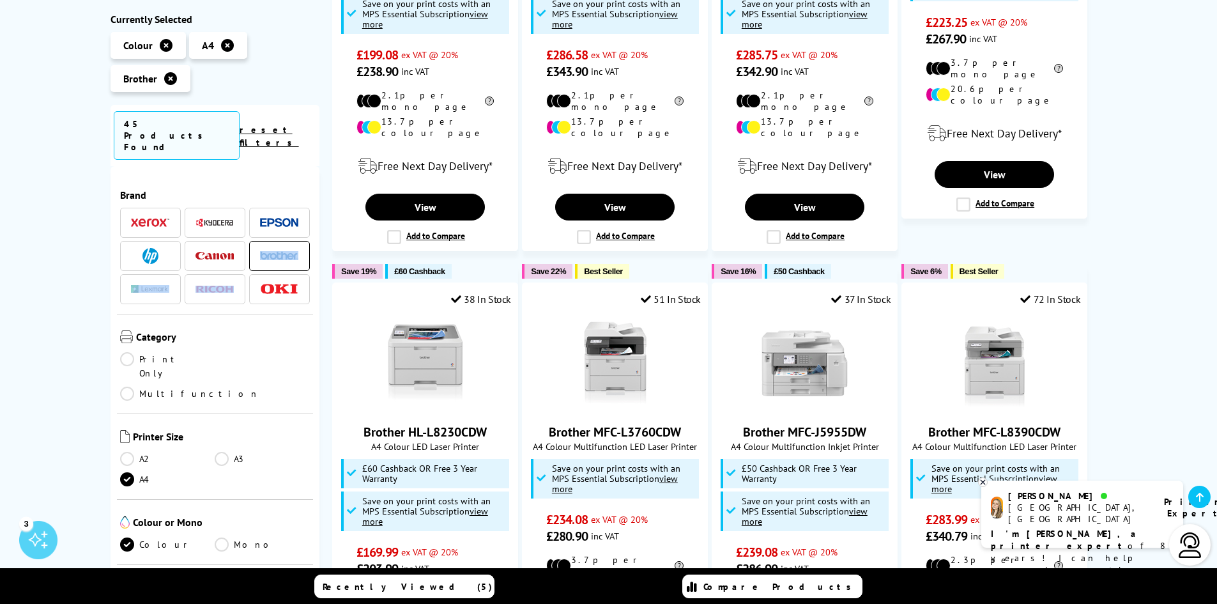
drag, startPoint x: 315, startPoint y: 242, endPoint x: 312, endPoint y: 266, distance: 24.4
click at [312, 271] on div "Brand" at bounding box center [216, 436] width 210 height 540
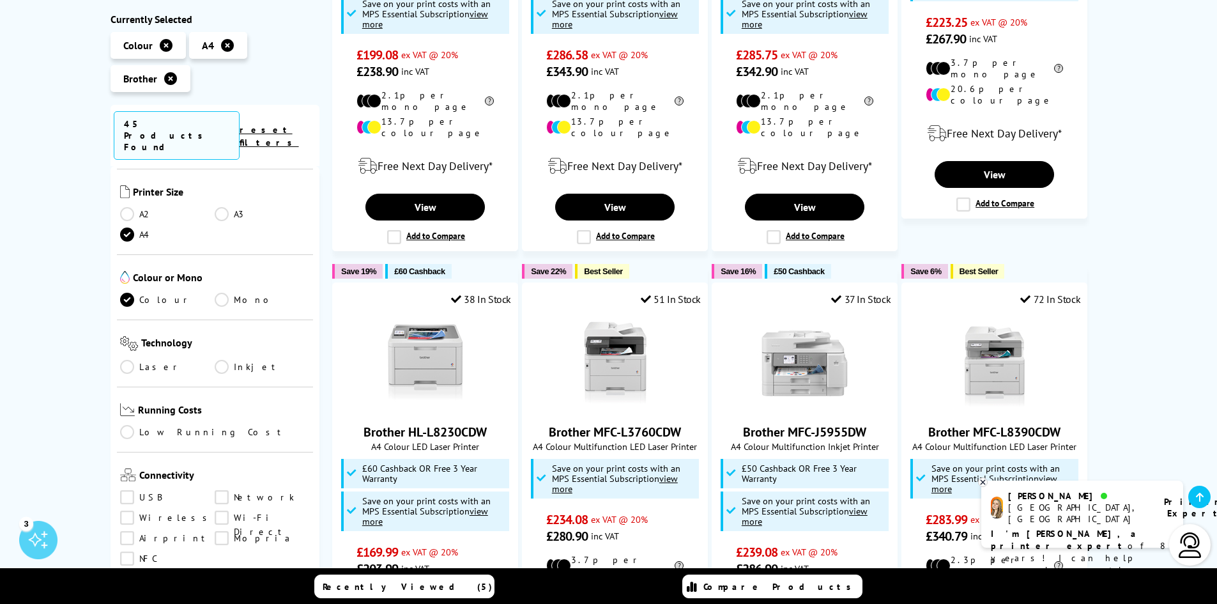
scroll to position [268, 0]
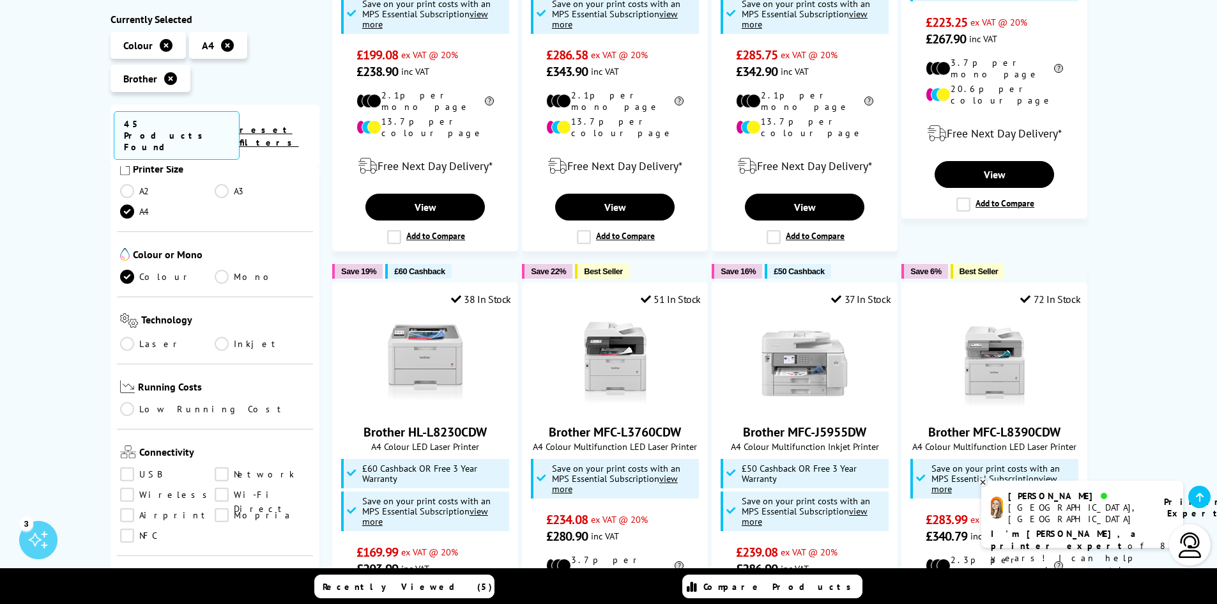
click at [219, 337] on link "Inkjet" at bounding box center [262, 344] width 95 height 14
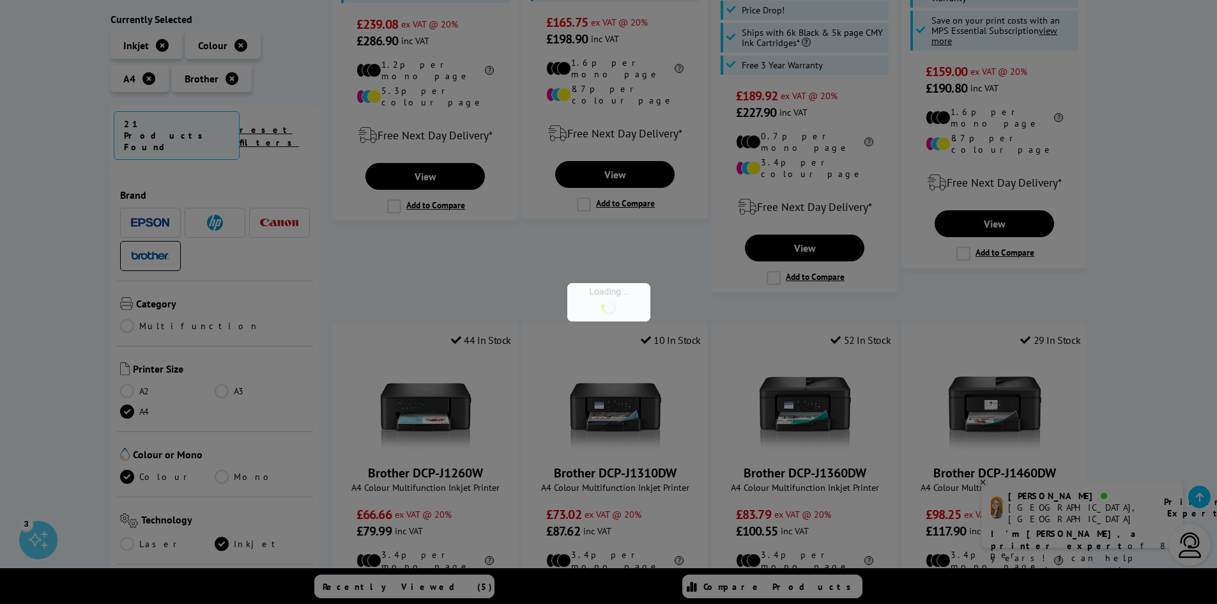
scroll to position [268, 0]
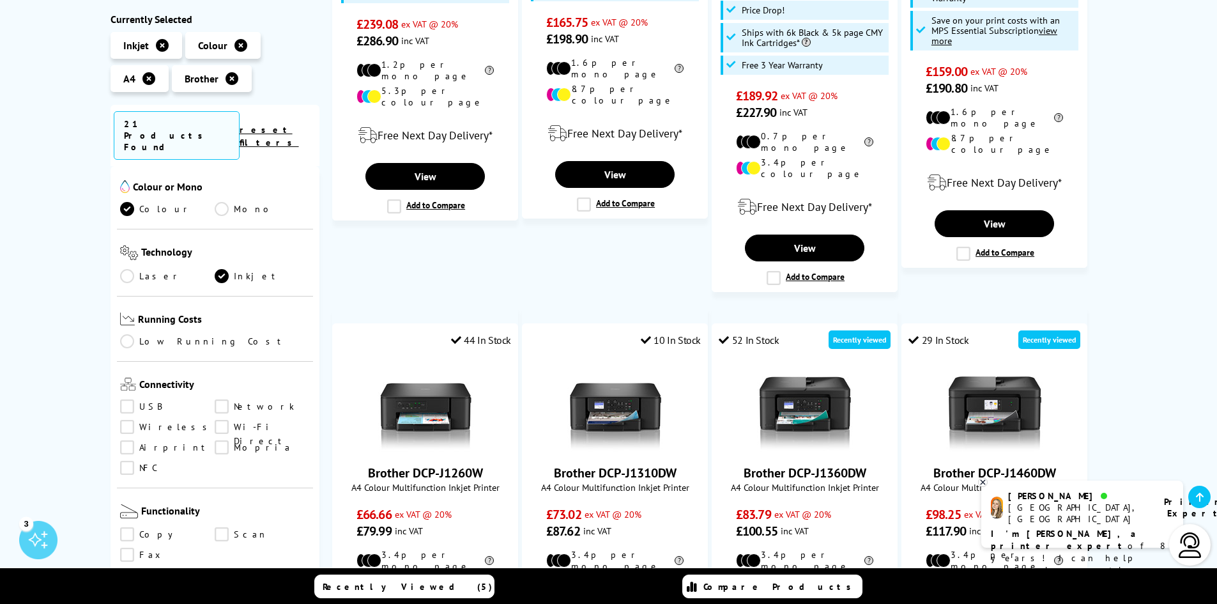
click at [125, 420] on link "Wireless" at bounding box center [167, 427] width 95 height 14
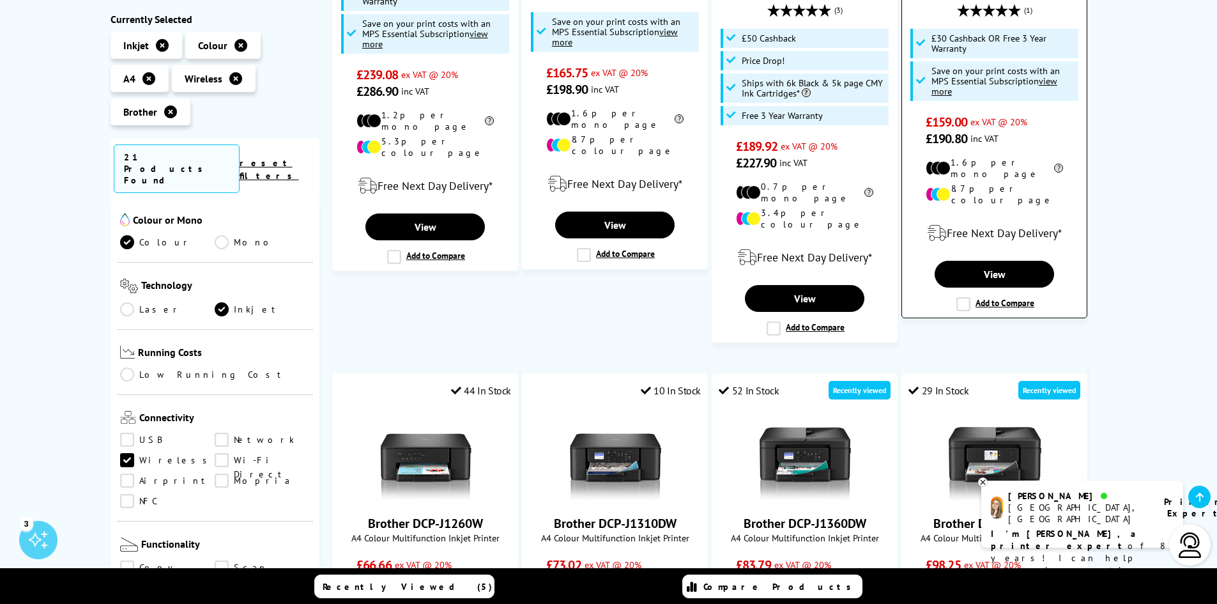
scroll to position [466, 0]
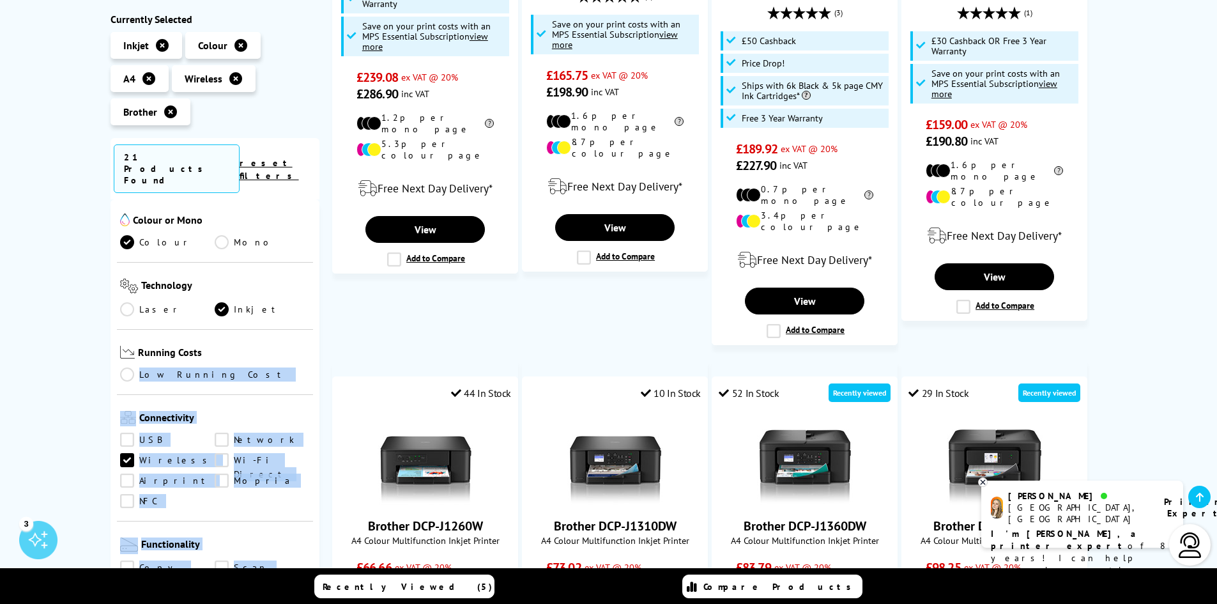
drag, startPoint x: 320, startPoint y: 293, endPoint x: 310, endPoint y: 323, distance: 31.7
click at [310, 323] on div "Currently Selected Inkjet Colour A4" at bounding box center [609, 547] width 997 height 1607
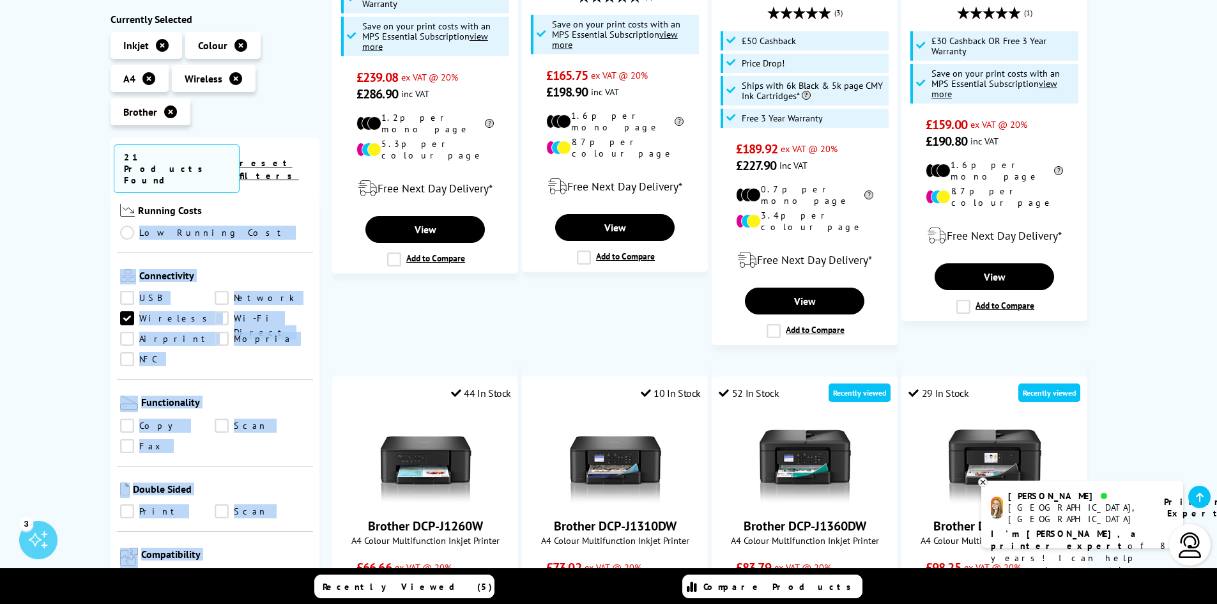
scroll to position [412, 0]
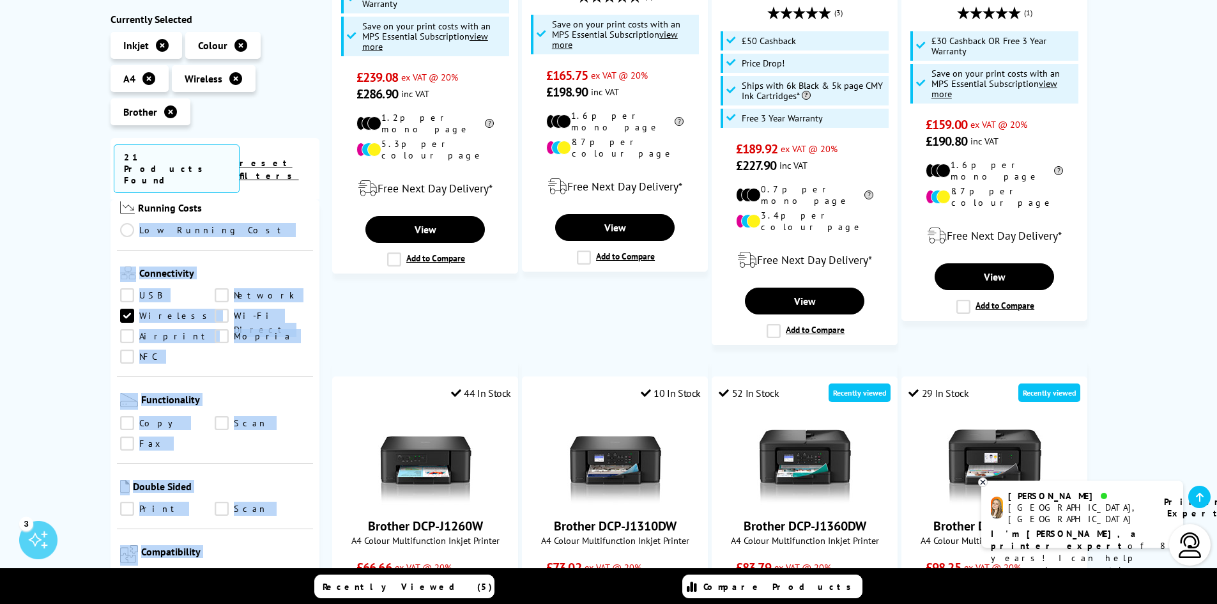
click at [285, 338] on ul "USB Network Wireless Wi-Fi Direct Airprint Mopria NFC" at bounding box center [215, 330] width 190 height 82
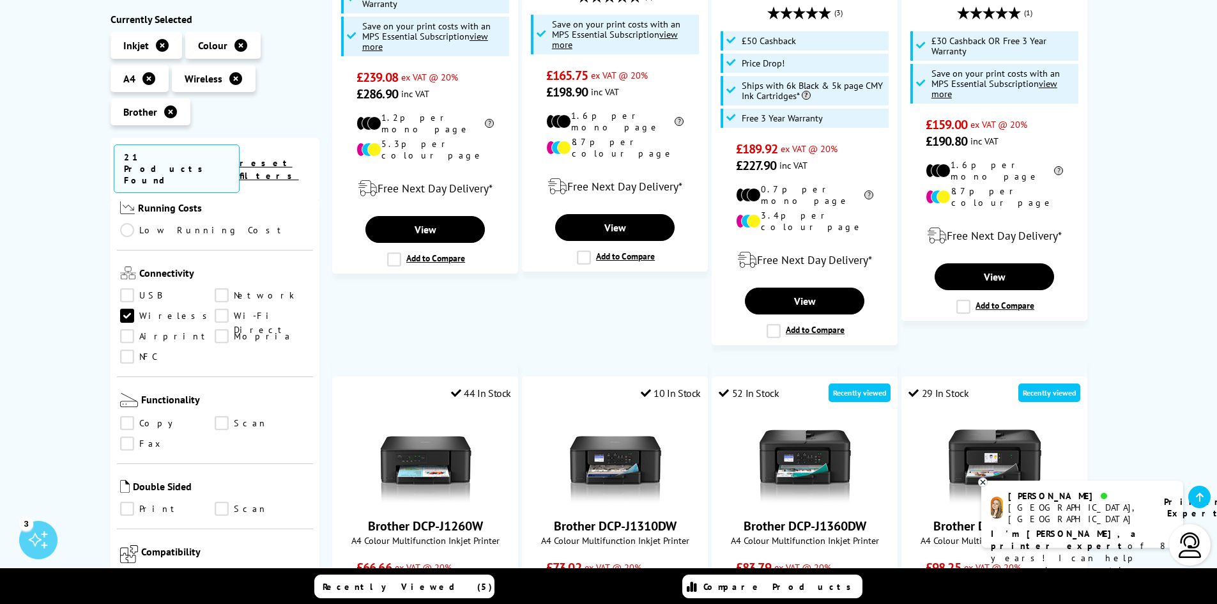
click at [131, 417] on link "Copy" at bounding box center [167, 424] width 95 height 14
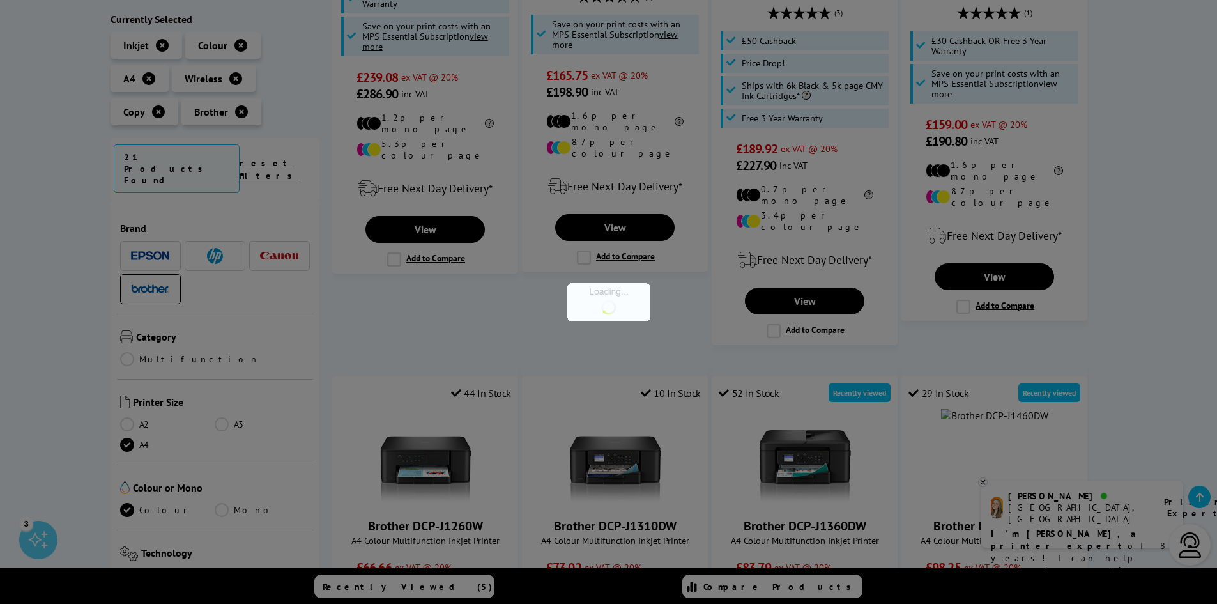
scroll to position [412, 0]
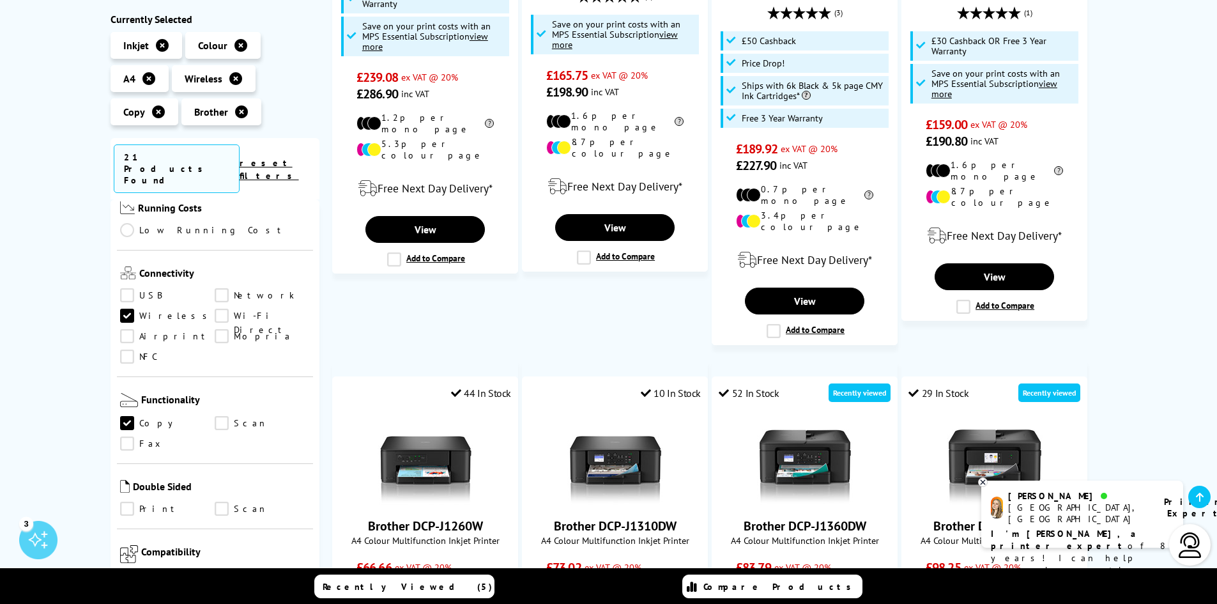
click at [224, 417] on link "Scan" at bounding box center [262, 424] width 95 height 14
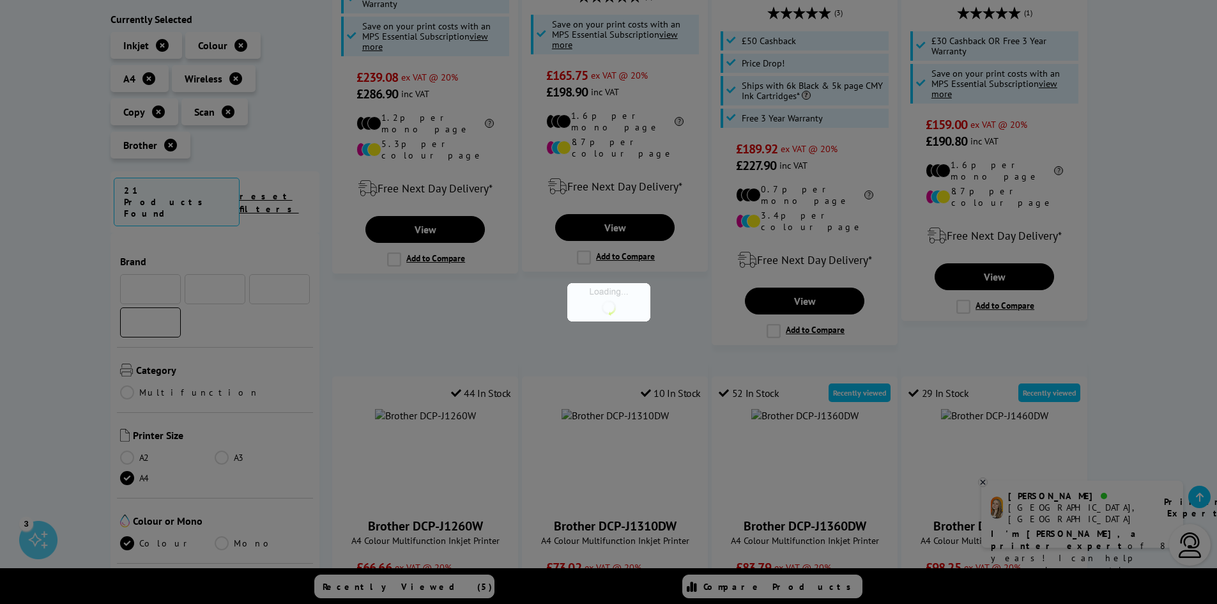
scroll to position [412, 0]
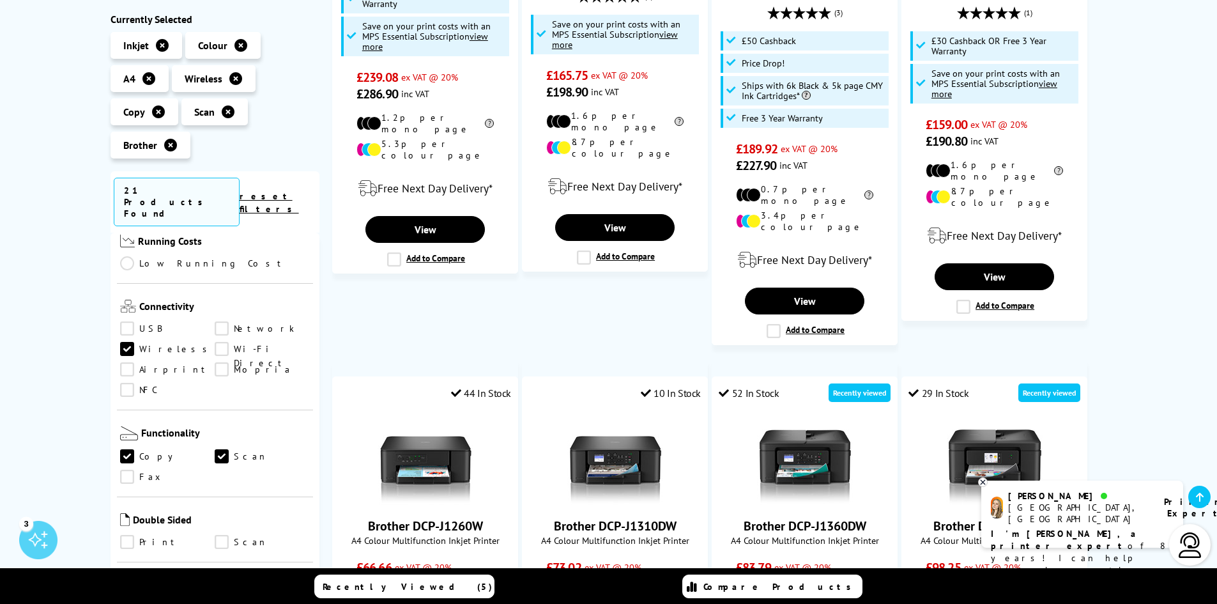
click at [126, 535] on link "Print" at bounding box center [167, 542] width 95 height 14
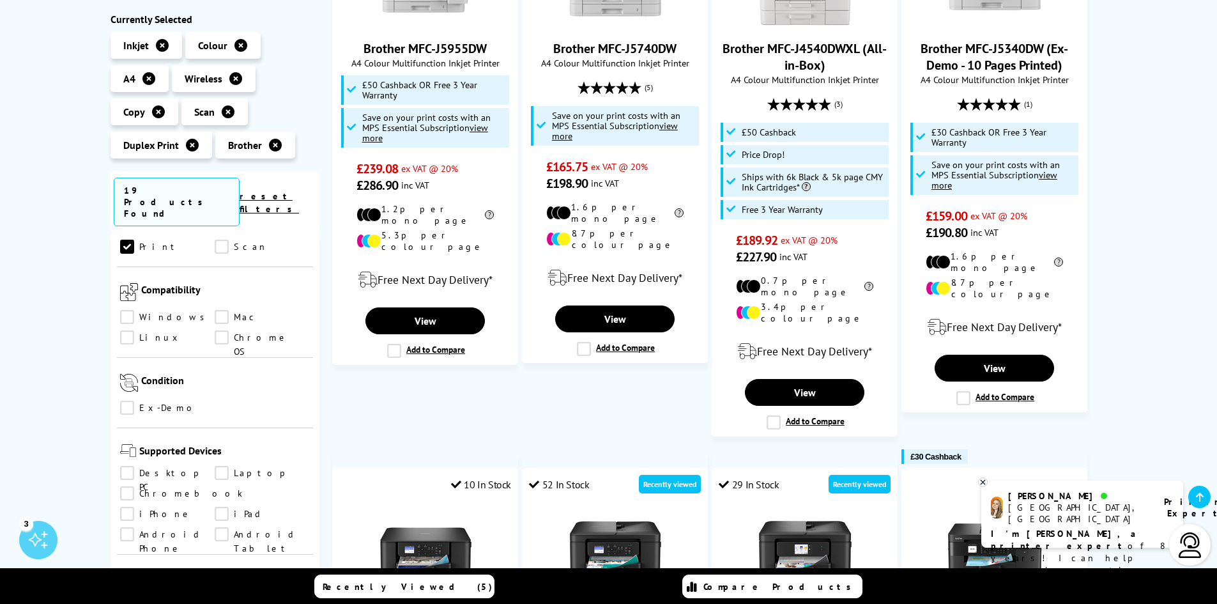
scroll to position [709, 0]
click at [125, 309] on link "Windows" at bounding box center [167, 316] width 95 height 14
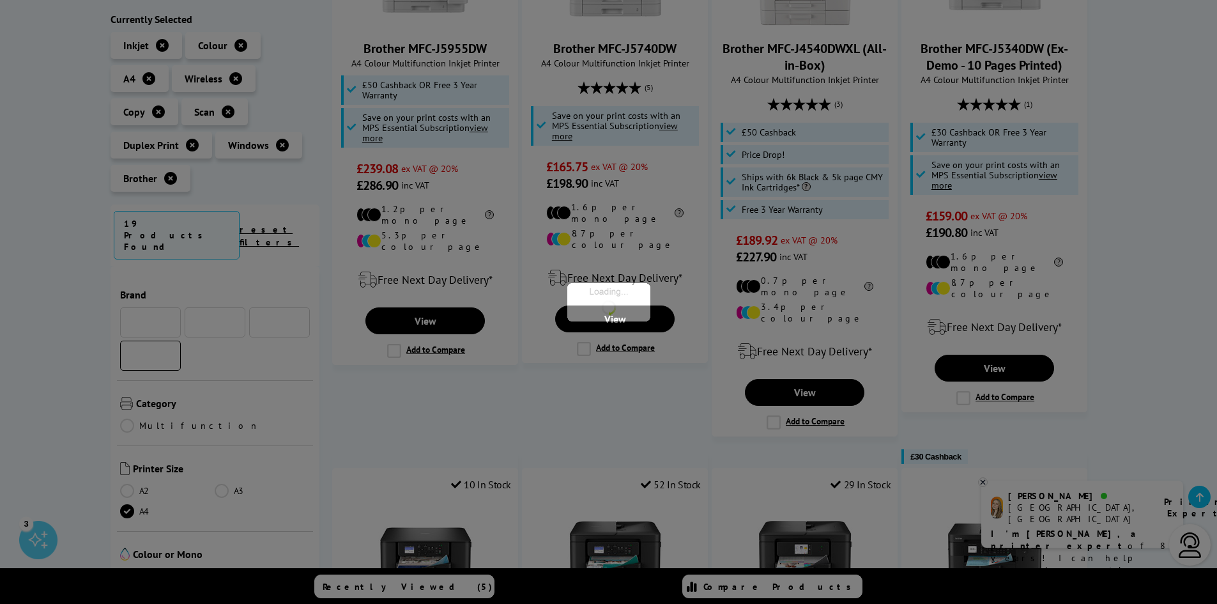
scroll to position [709, 0]
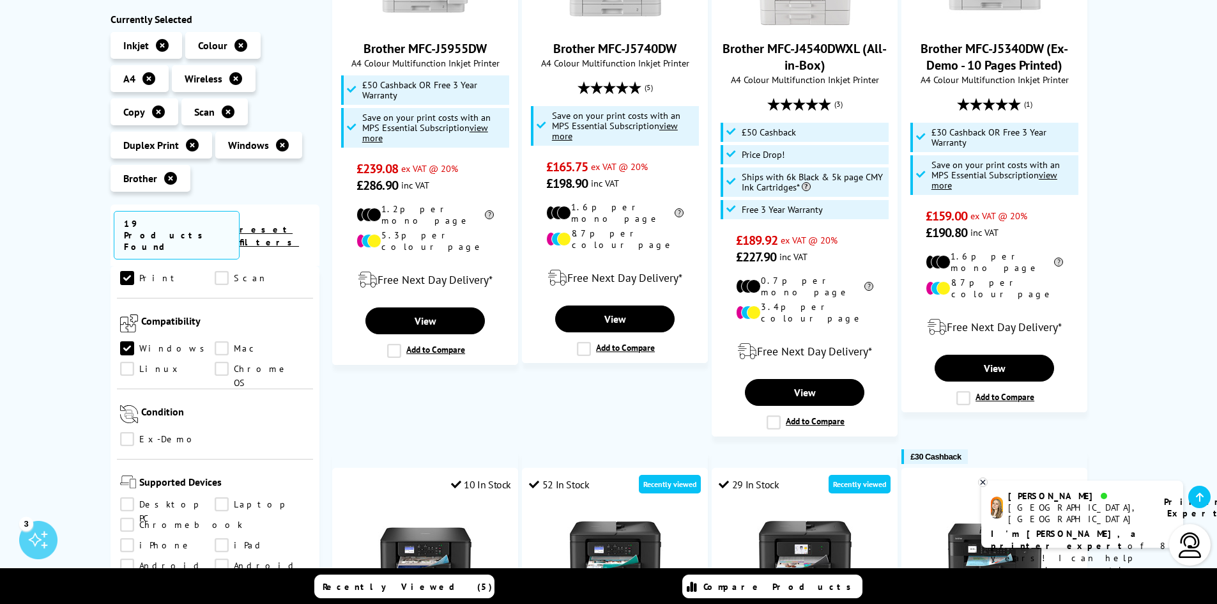
click at [124, 432] on link "Ex-Demo" at bounding box center [167, 439] width 95 height 14
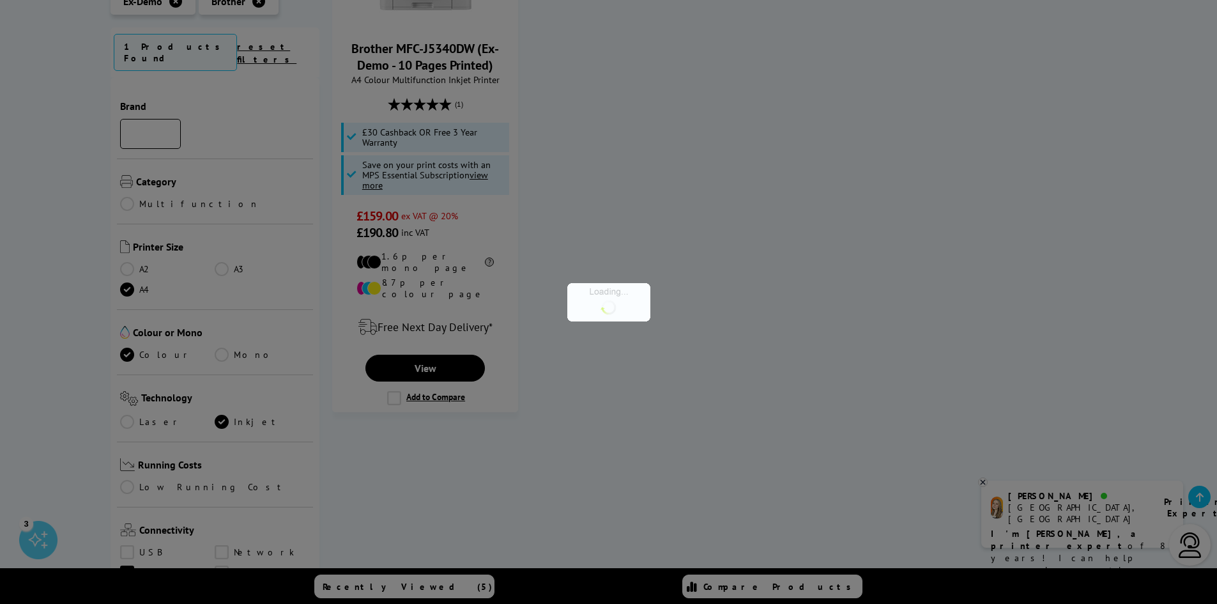
scroll to position [709, 0]
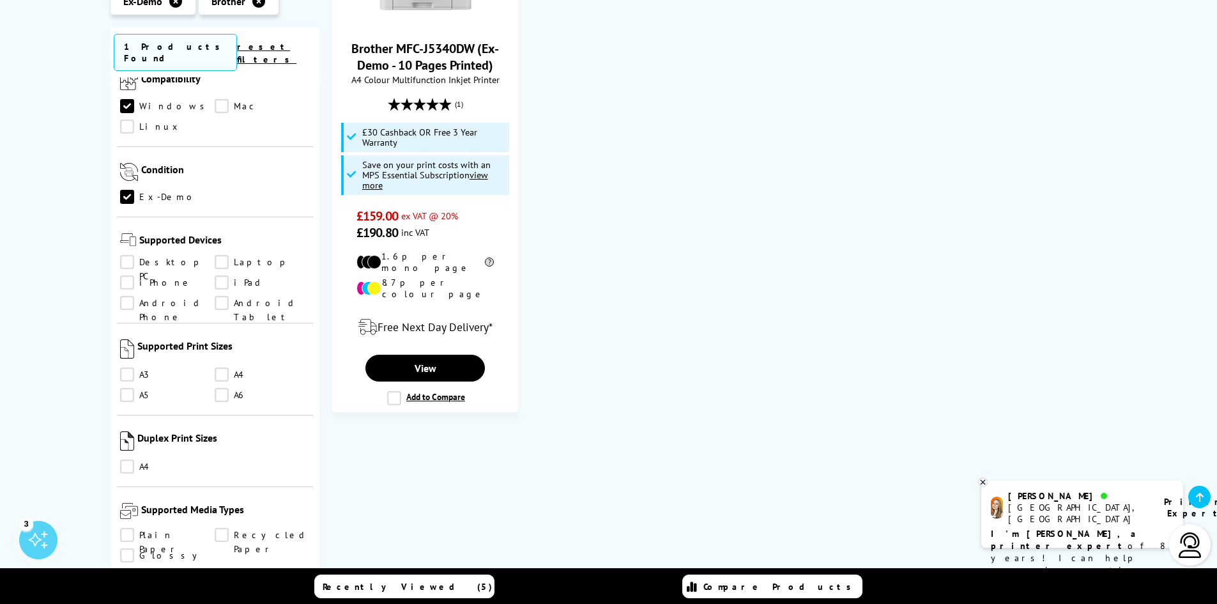
click at [130, 255] on link "Desktop PC" at bounding box center [167, 262] width 95 height 14
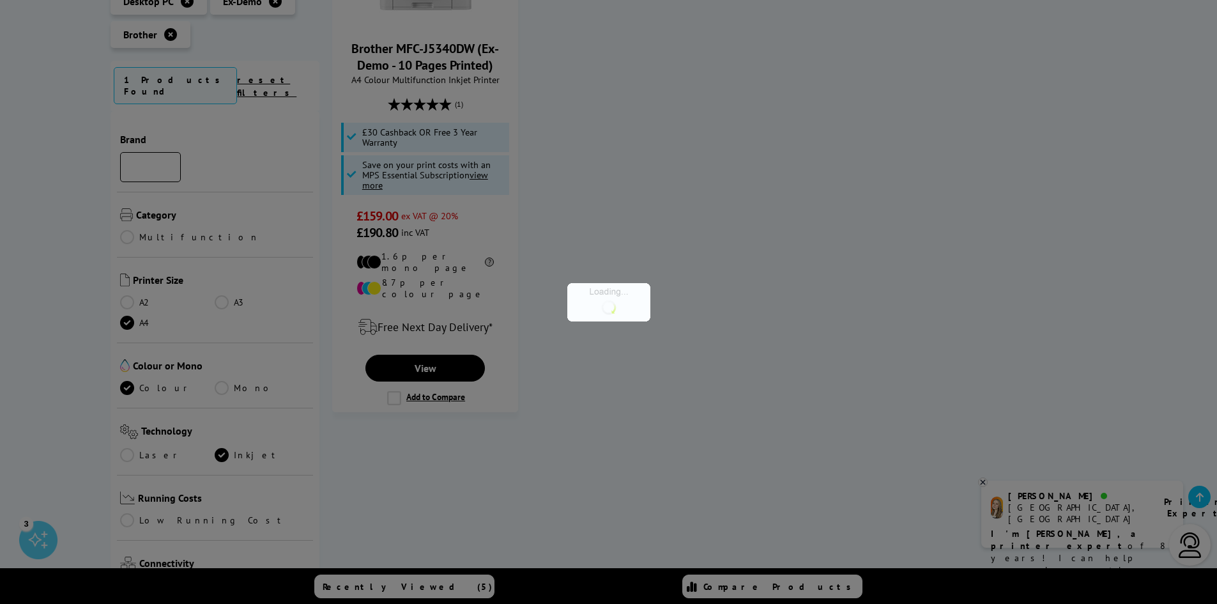
scroll to position [709, 0]
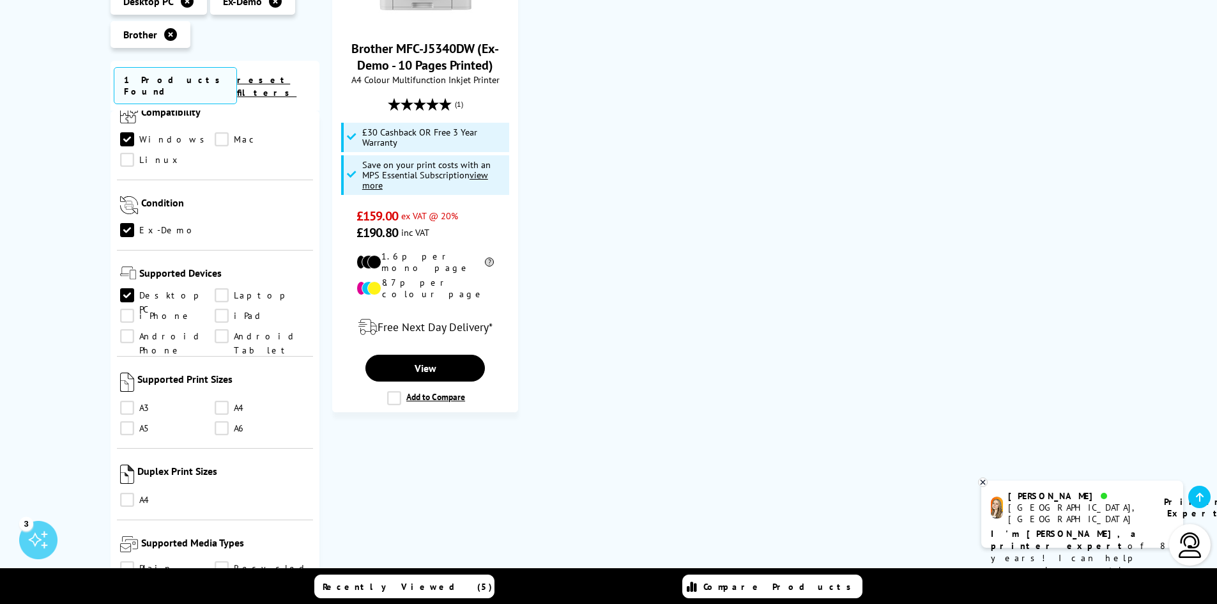
click at [133, 309] on link "iPhone" at bounding box center [167, 316] width 95 height 14
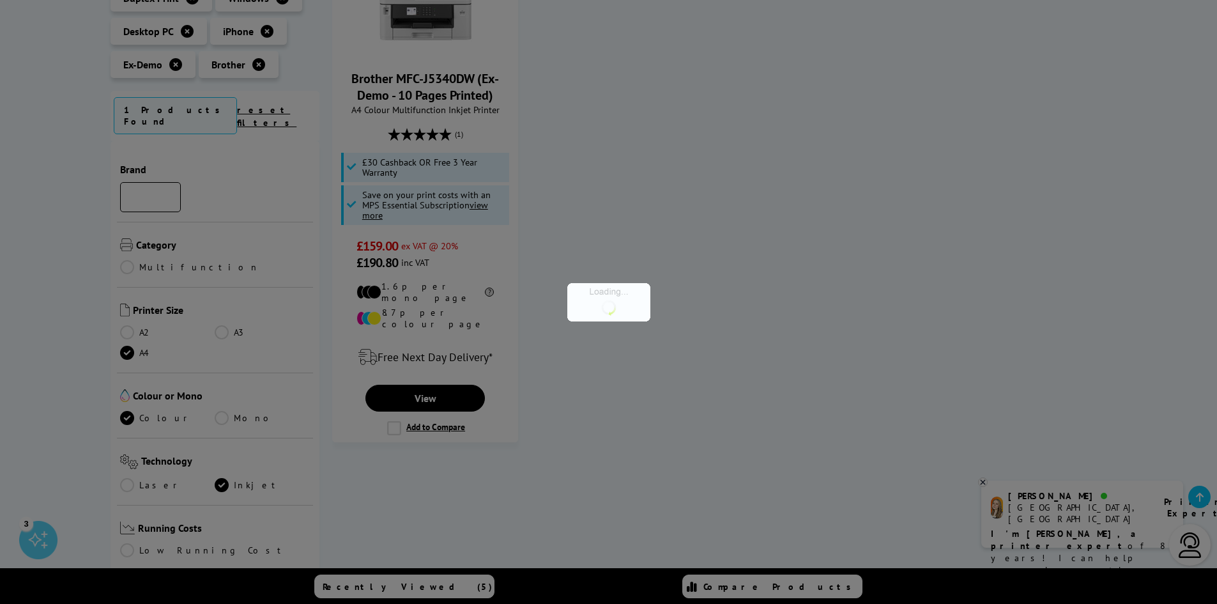
scroll to position [709, 0]
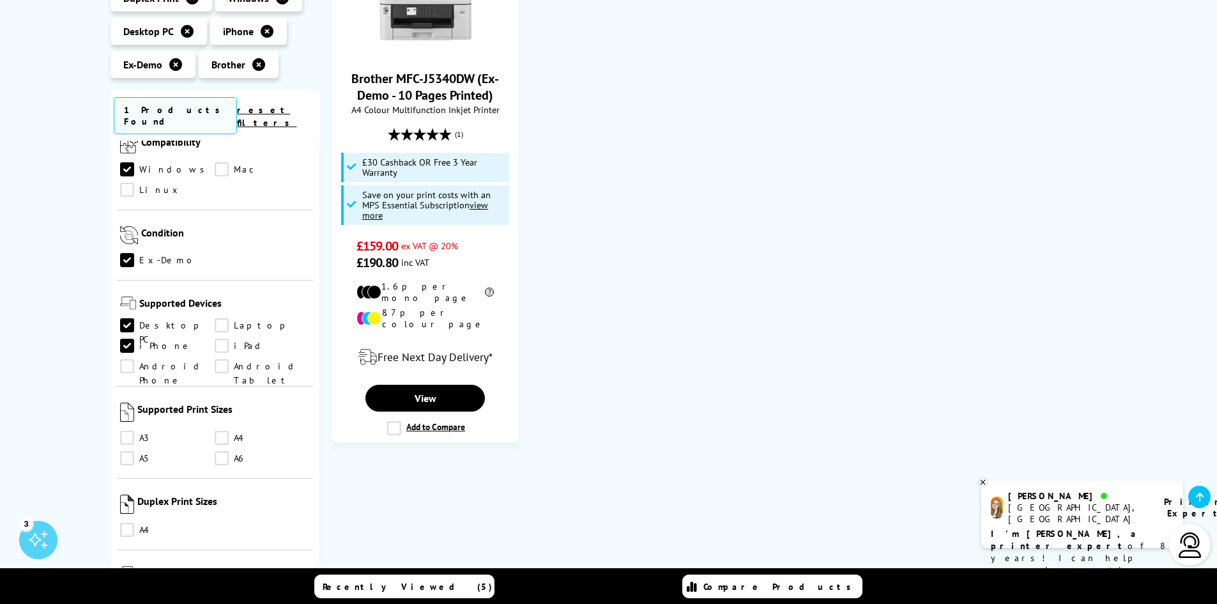
click at [221, 431] on link "A4" at bounding box center [262, 438] width 95 height 14
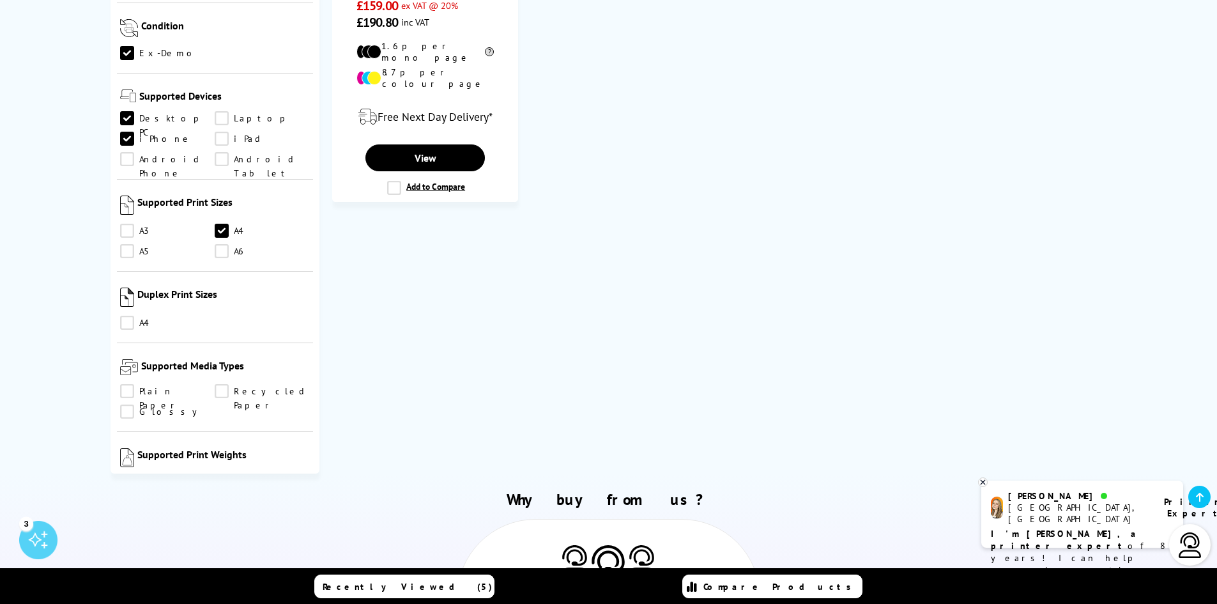
scroll to position [625, 0]
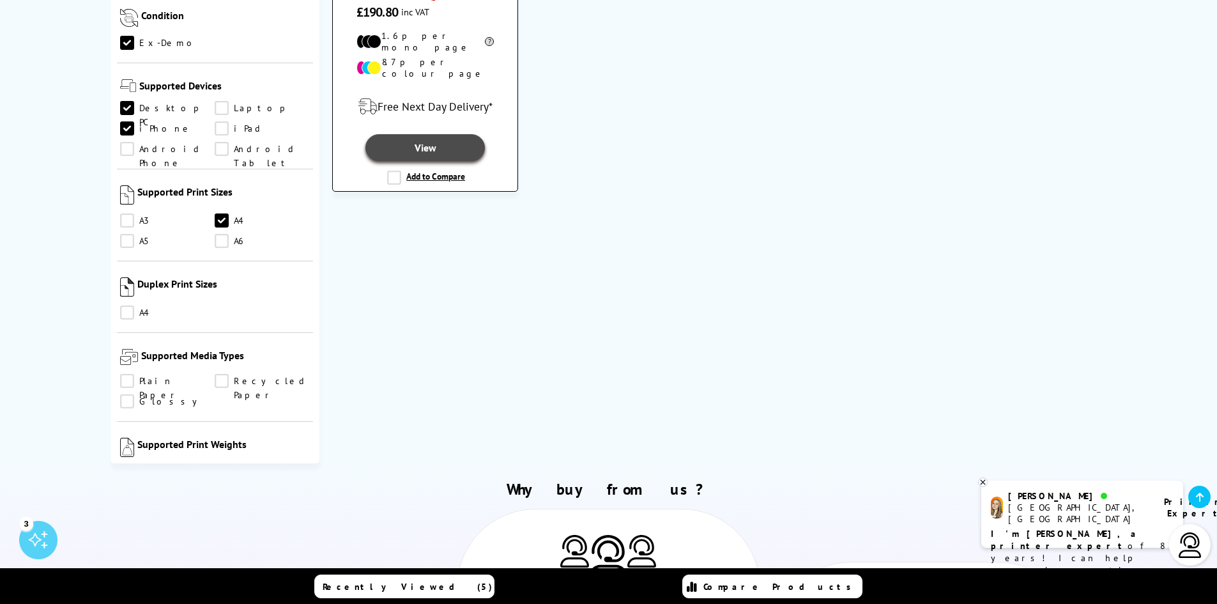
click at [408, 134] on link "View" at bounding box center [424, 147] width 119 height 27
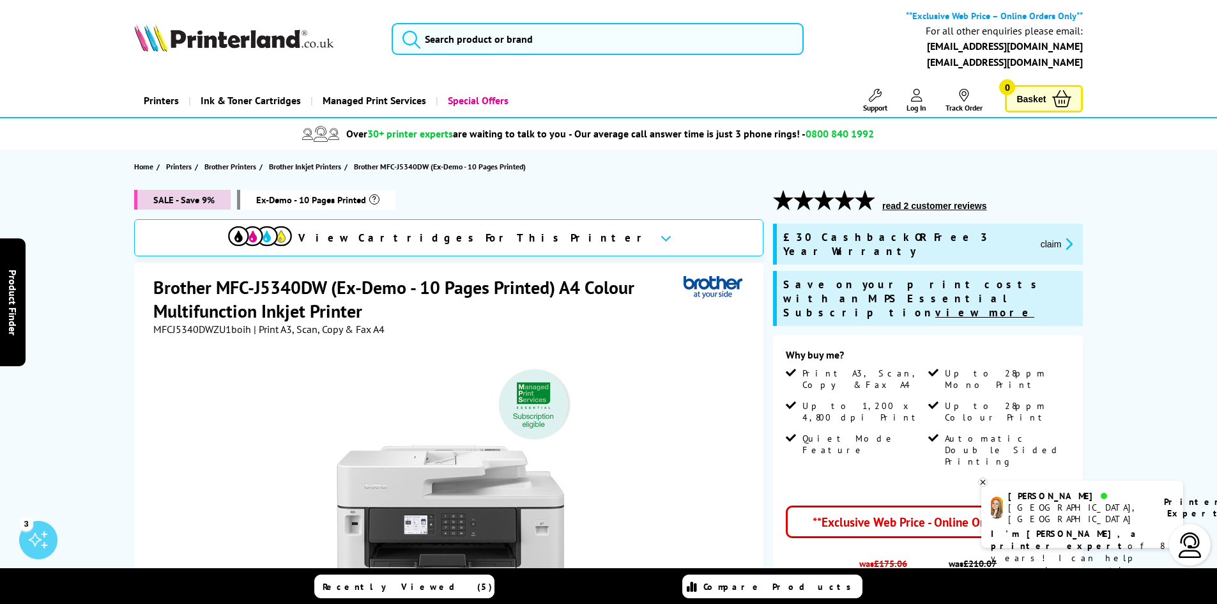
drag, startPoint x: 1226, startPoint y: 59, endPoint x: 708, endPoint y: 226, distance: 544.2
click at [708, 226] on div "SALE - Save 9% Ex-Demo - 10 Pages Printed View Cartridges For This Printer Brot…" at bounding box center [448, 494] width 629 height 608
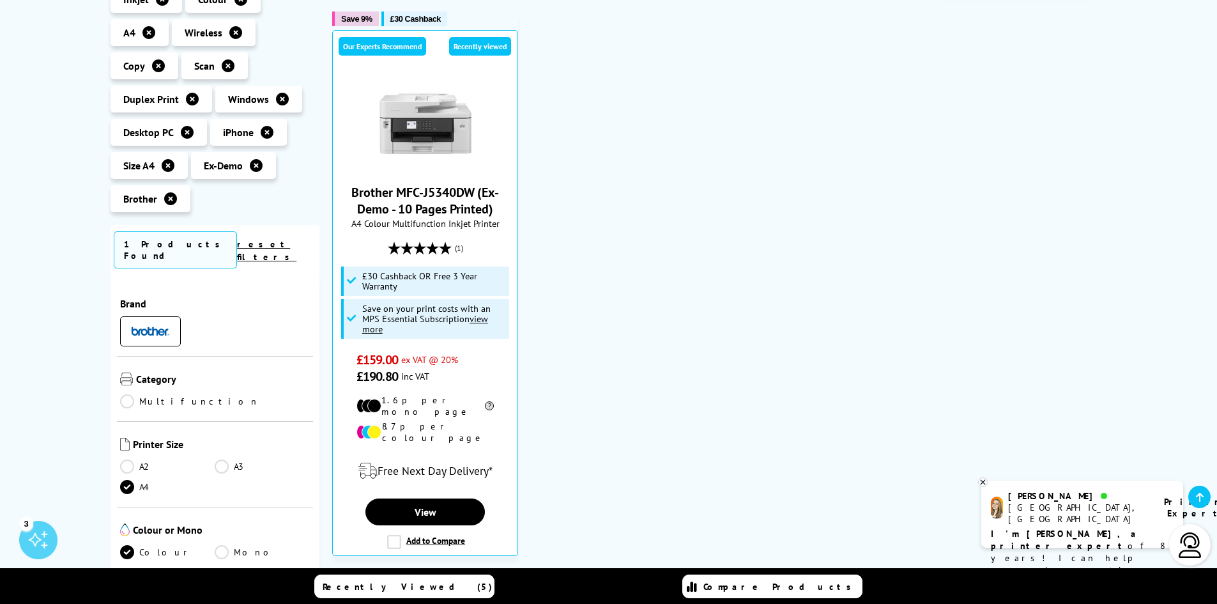
scroll to position [625, 0]
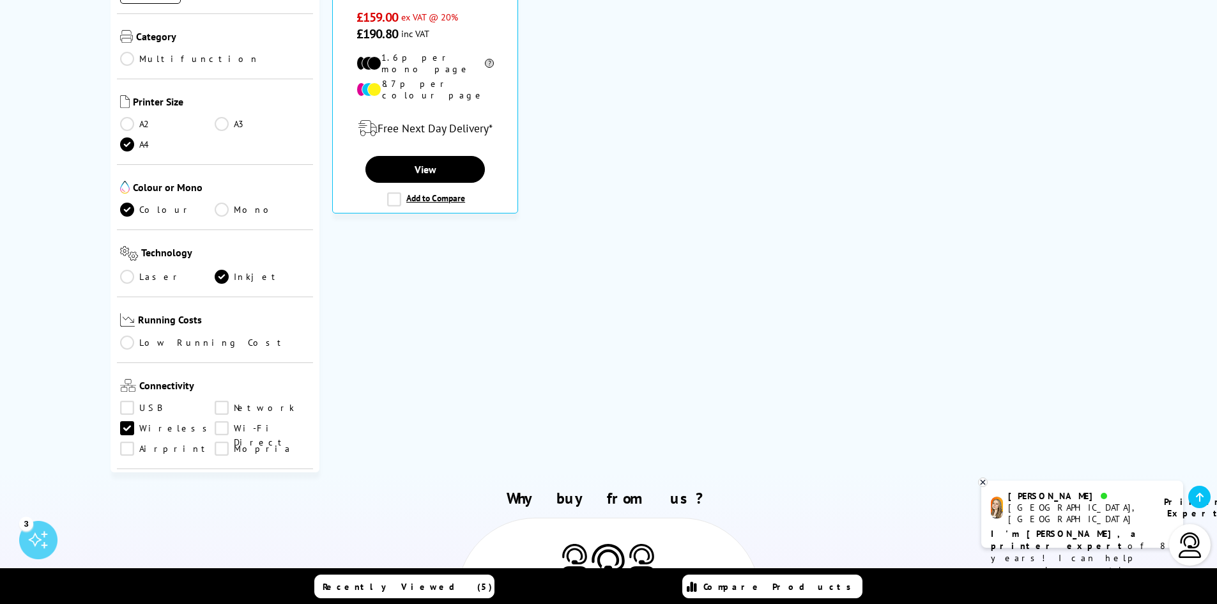
drag, startPoint x: 1219, startPoint y: 358, endPoint x: 257, endPoint y: 165, distance: 982.0
click at [257, 165] on nav "Currently Selected Inkjet Colour A4" at bounding box center [216, 48] width 210 height 848
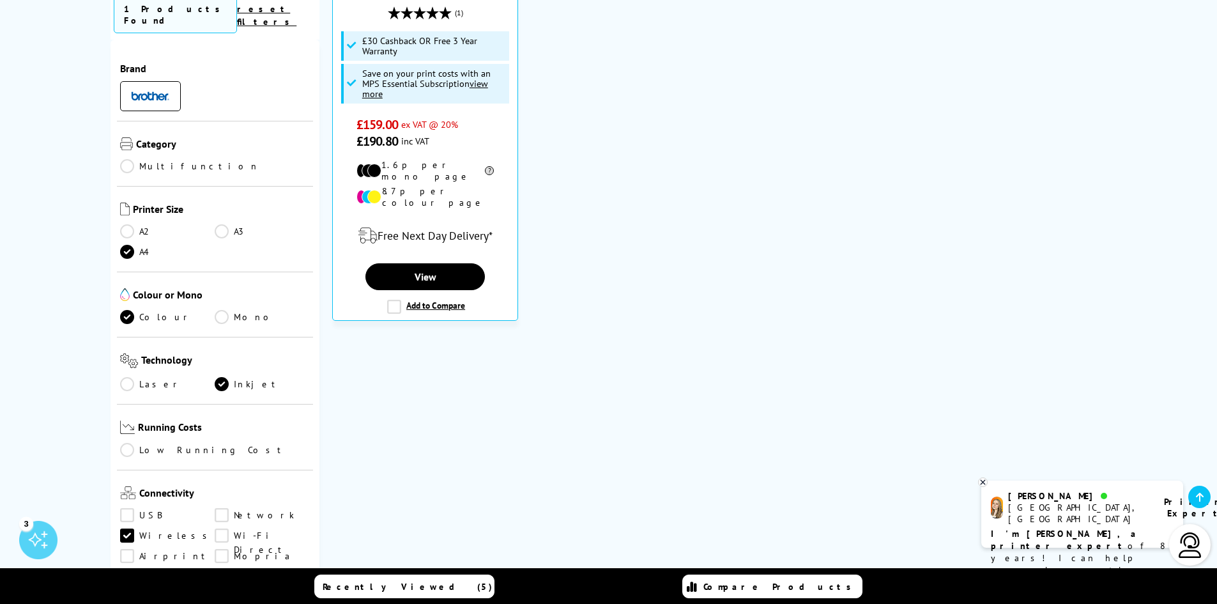
scroll to position [498, 0]
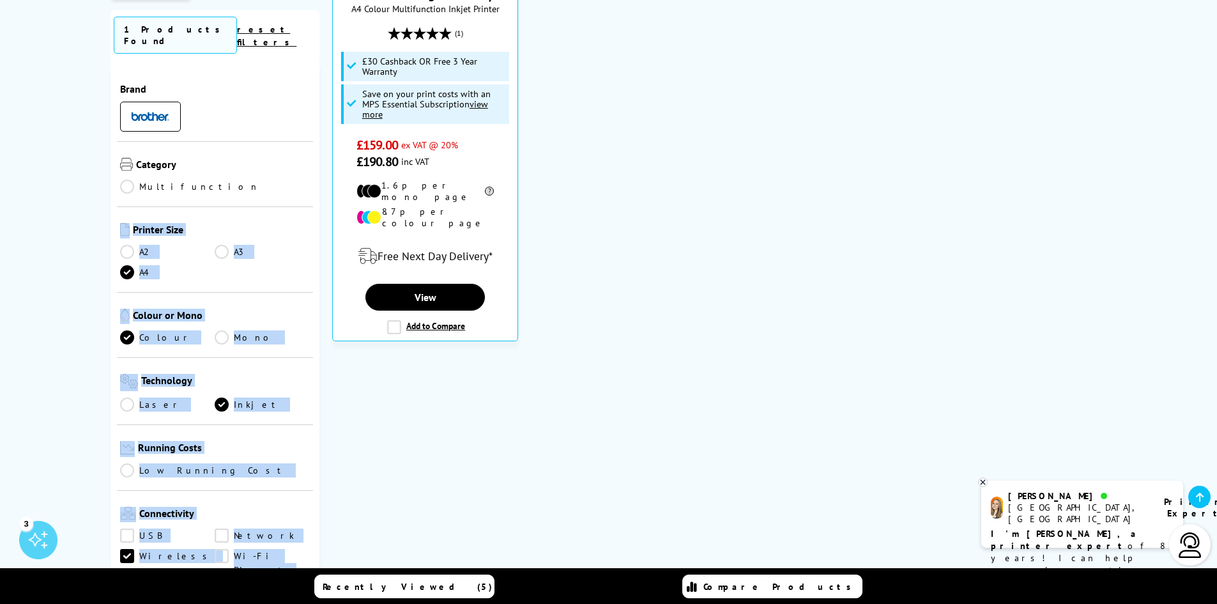
drag, startPoint x: 319, startPoint y: 194, endPoint x: 326, endPoint y: 227, distance: 34.0
click at [327, 234] on div "Currently Selected Inkjet Colour A4" at bounding box center [609, 176] width 997 height 848
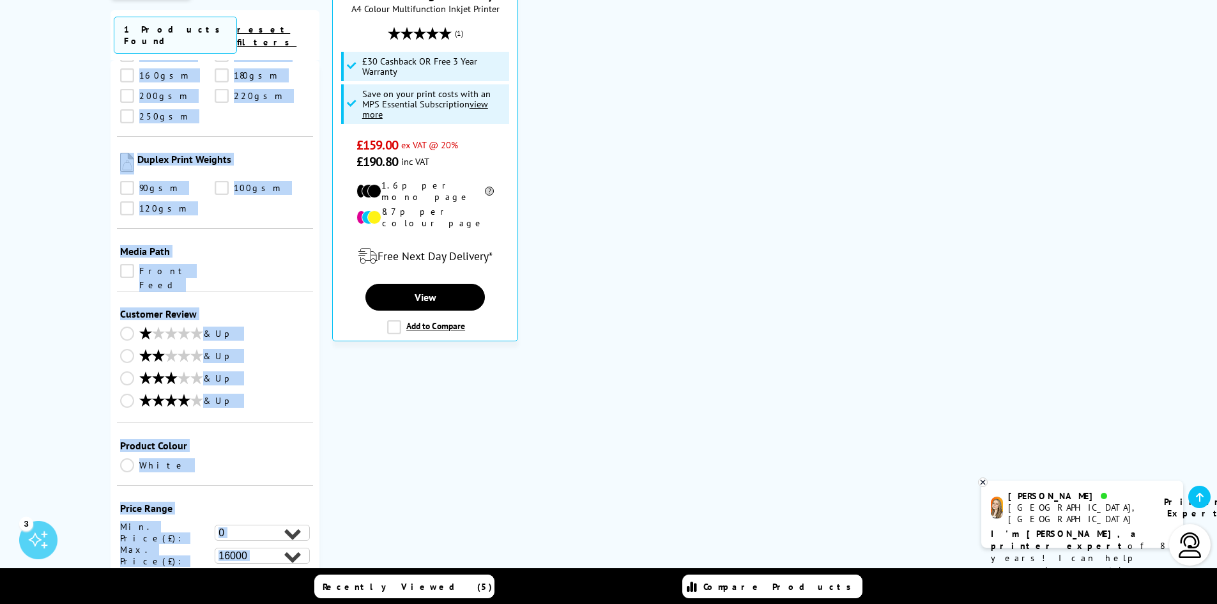
scroll to position [1301, 0]
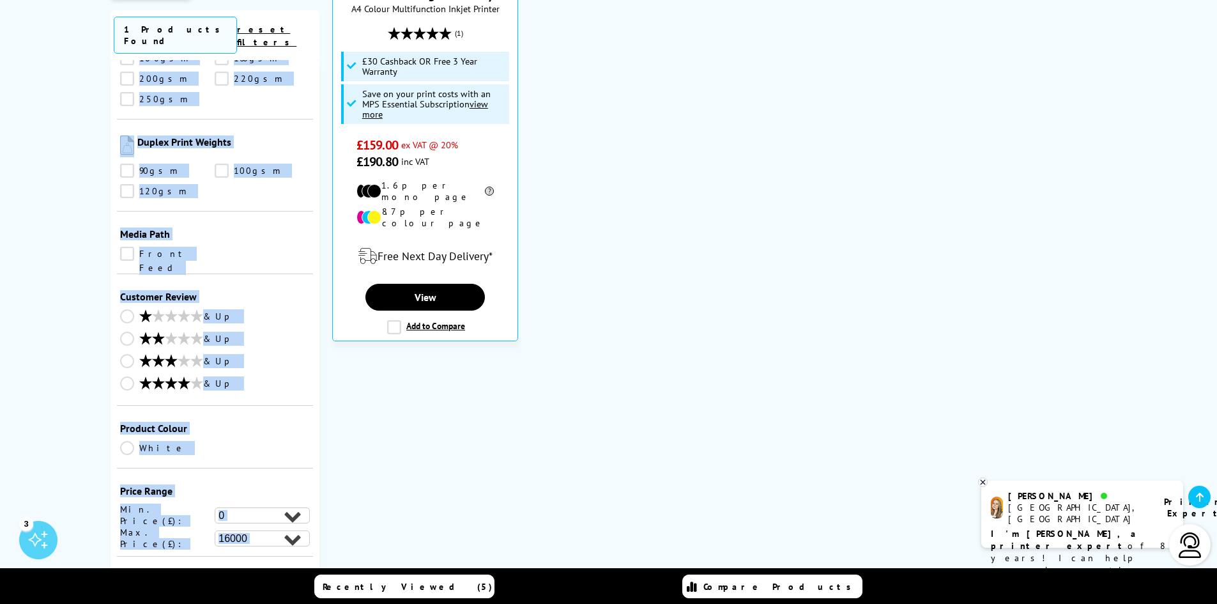
click at [293, 406] on div "Product Colour White" at bounding box center [215, 437] width 197 height 63
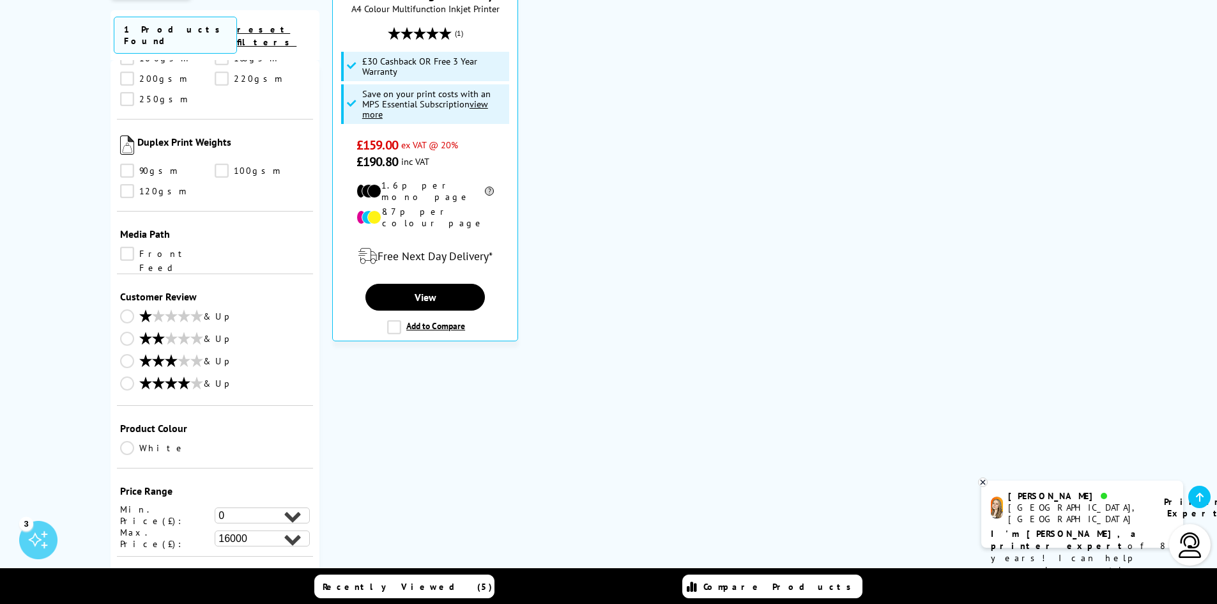
click at [130, 376] on link "& Up" at bounding box center [215, 384] width 190 height 16
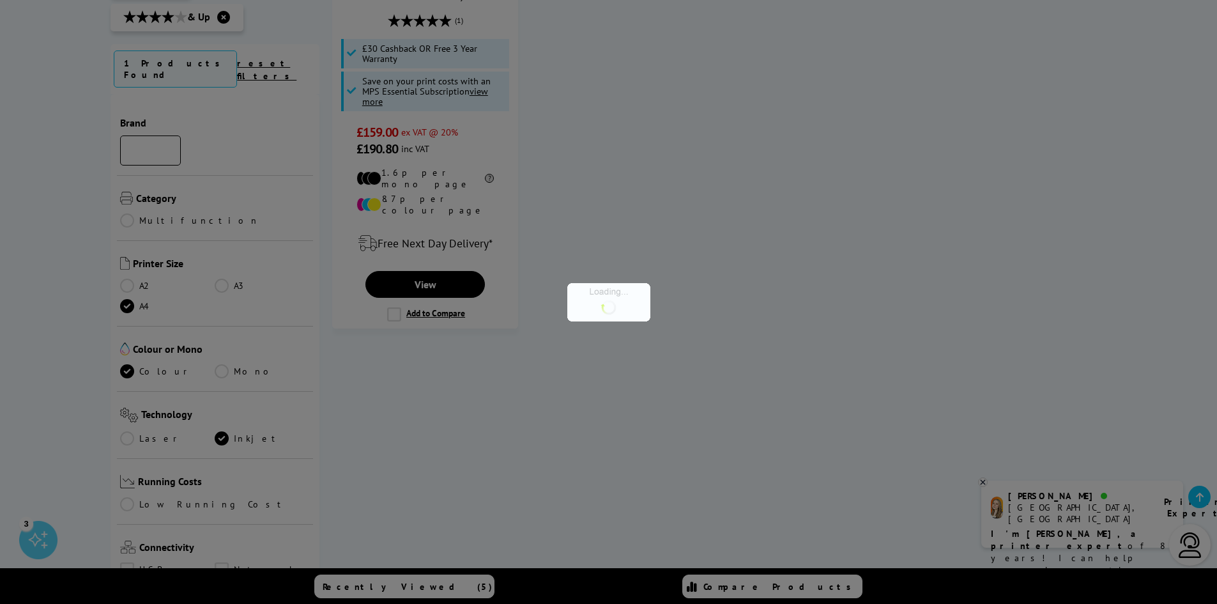
scroll to position [1294, 0]
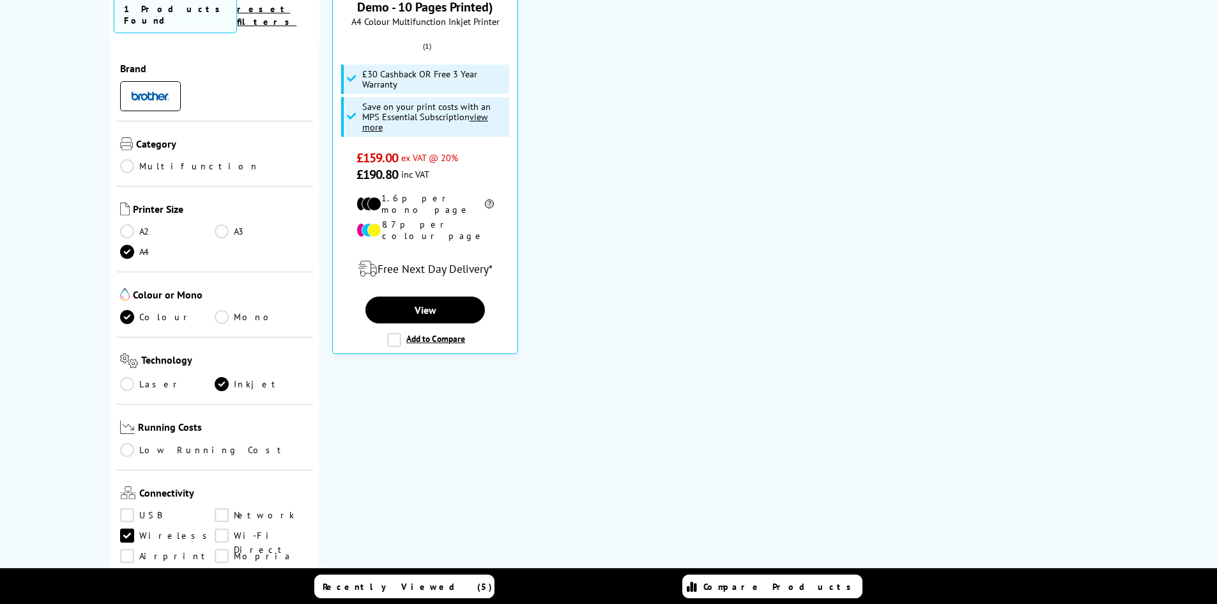
scroll to position [498, 0]
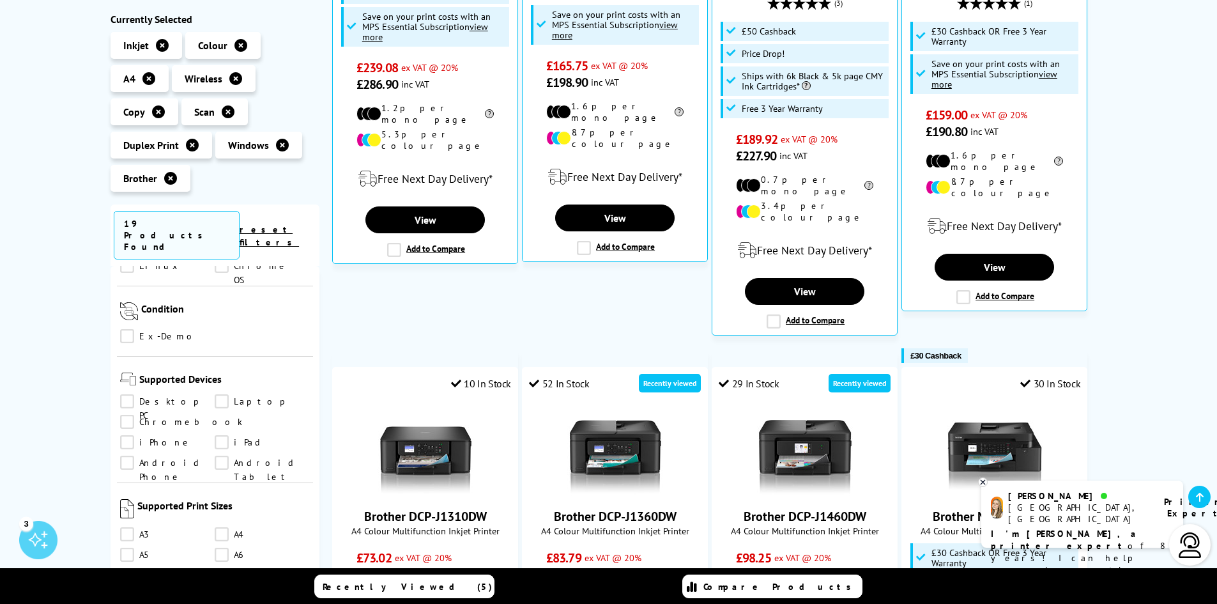
scroll to position [817, 0]
click at [130, 390] on link "Desktop PC" at bounding box center [167, 397] width 95 height 14
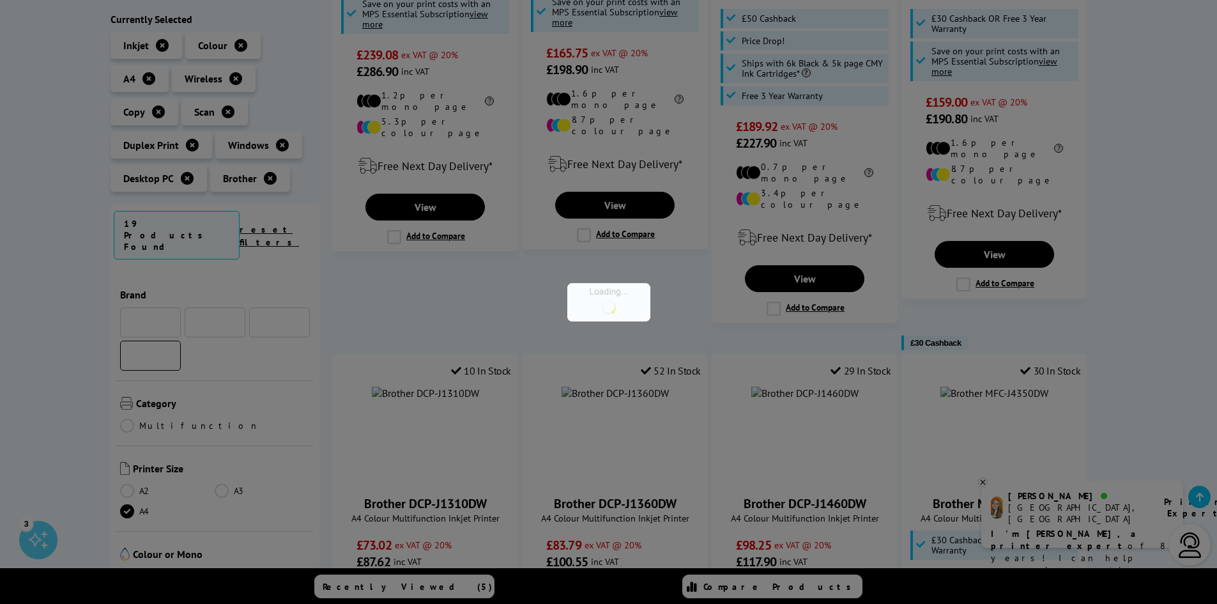
scroll to position [817, 0]
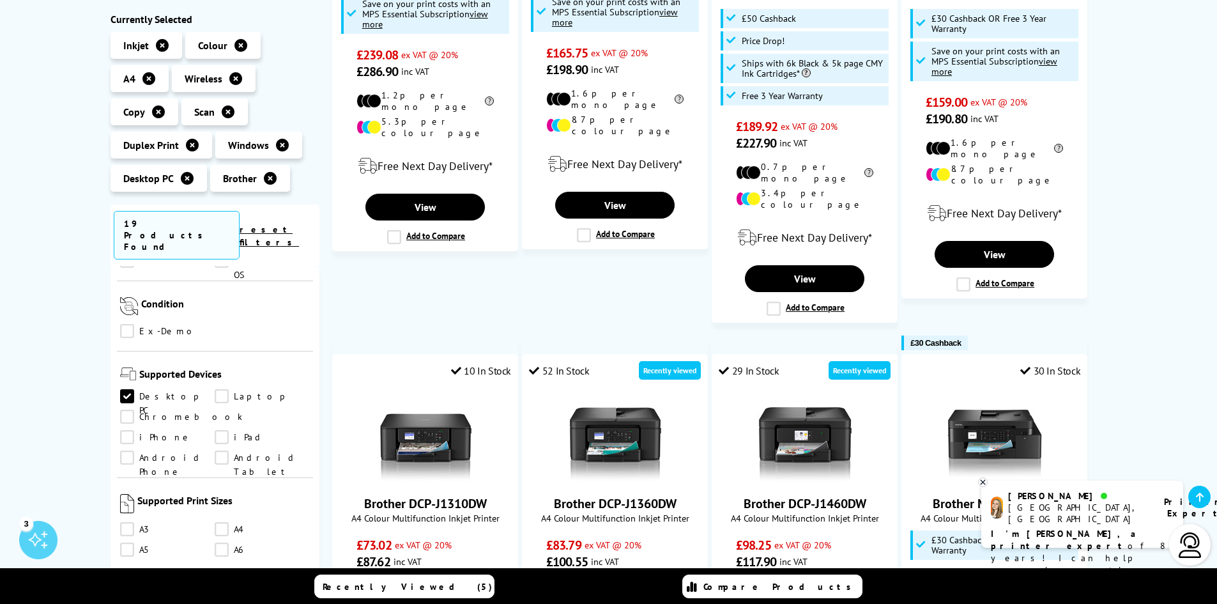
click at [215, 431] on link "iPhone" at bounding box center [167, 438] width 95 height 14
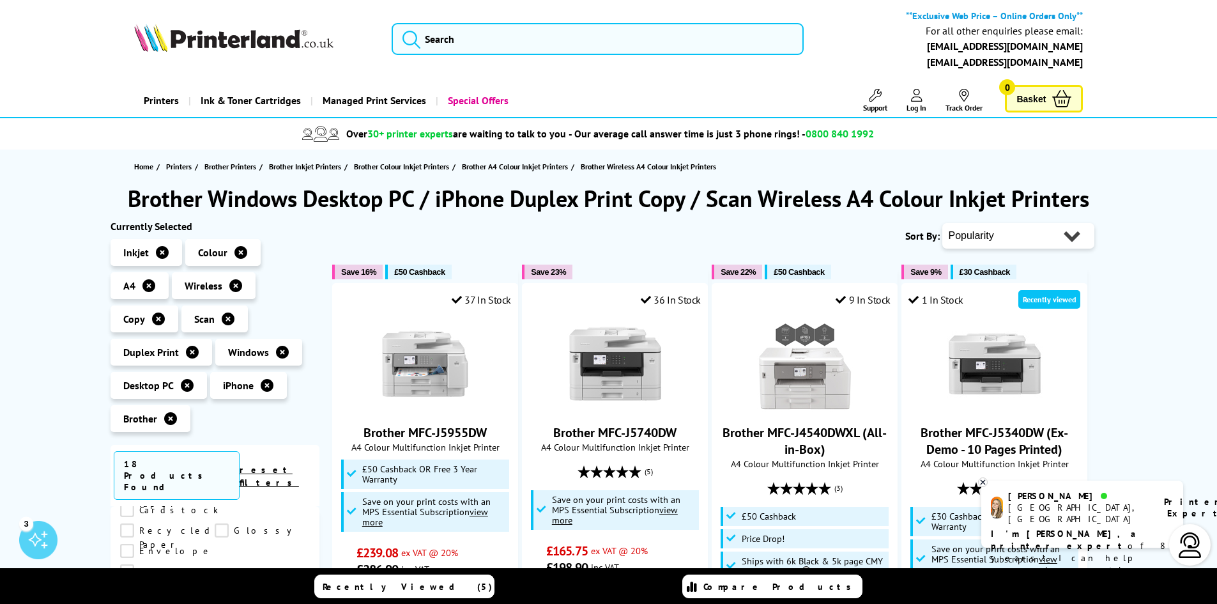
click at [1068, 241] on select "Popularity Rating Price - Low to High Price - High to Low Running Costs - Low t…" at bounding box center [1018, 236] width 152 height 26
select select "Price Ascending"
click at [942, 223] on select "Popularity Rating Price - Low to High Price - High to Low Running Costs - Low t…" at bounding box center [1018, 236] width 152 height 26
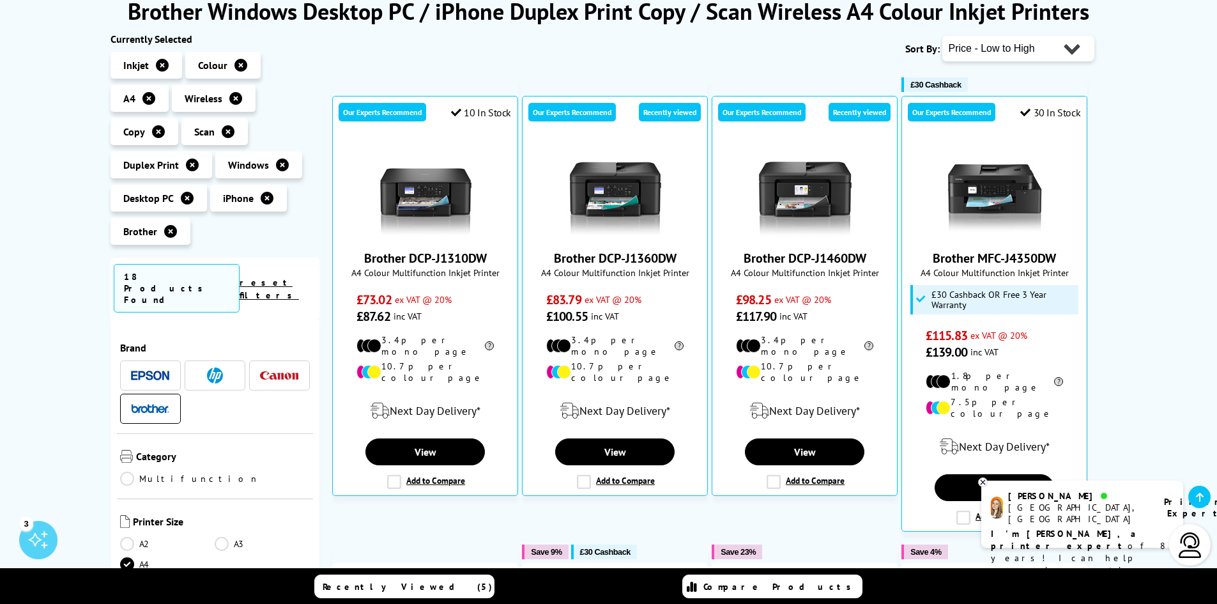
scroll to position [193, 0]
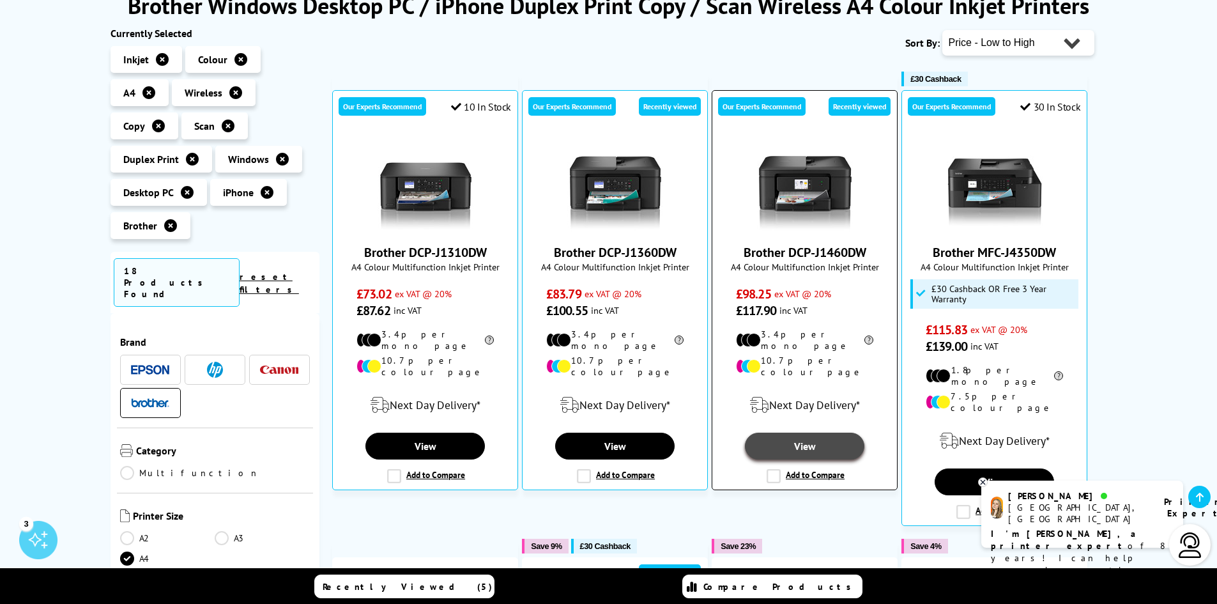
click at [799, 432] on link "View" at bounding box center [804, 445] width 119 height 27
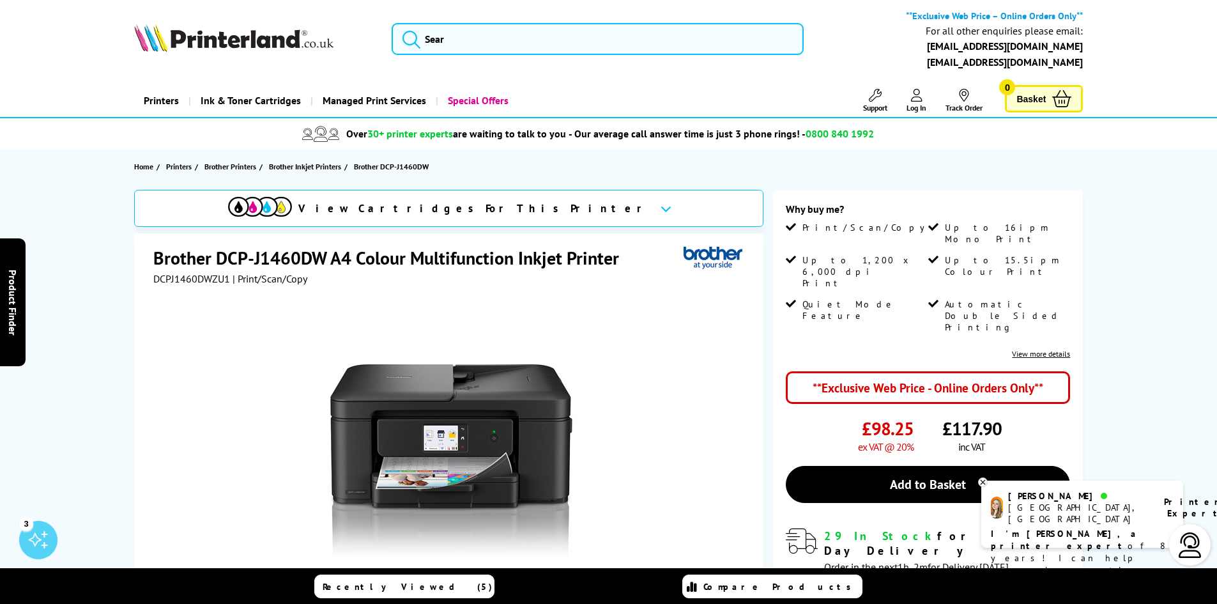
click at [1055, 349] on link "View more details" at bounding box center [1041, 354] width 58 height 10
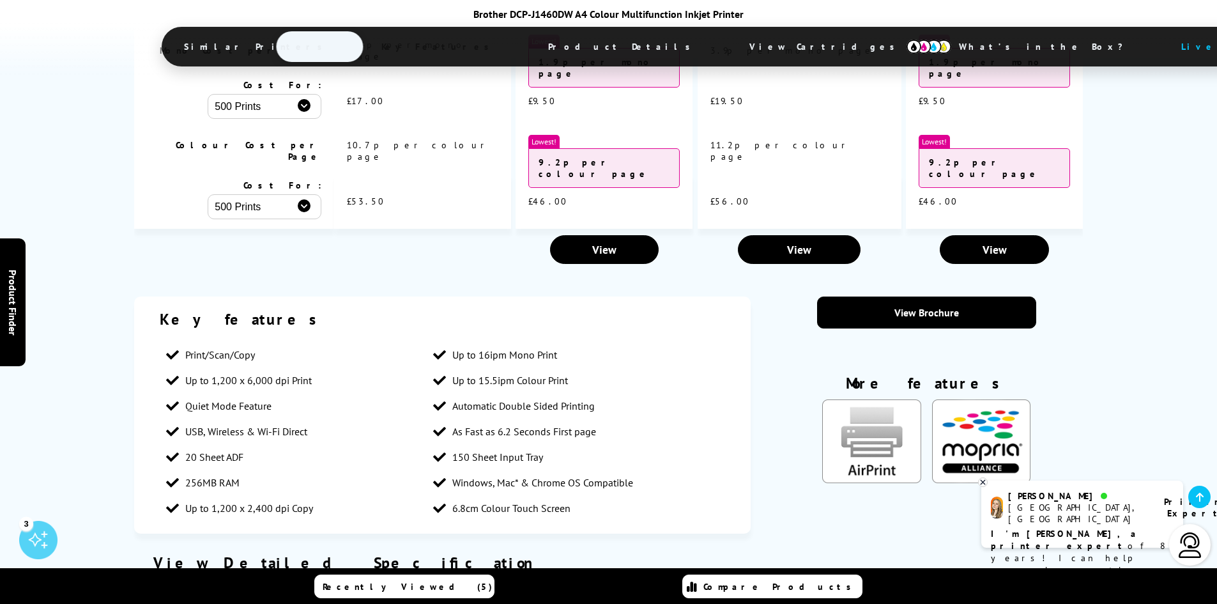
scroll to position [1379, 0]
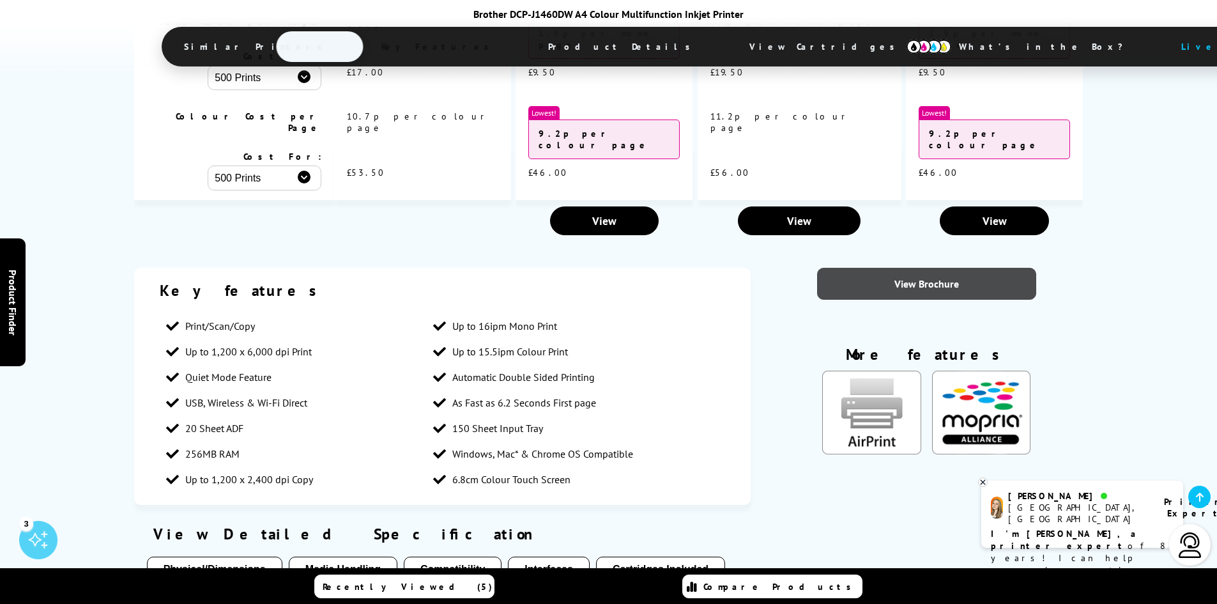
click at [951, 268] on link "View Brochure" at bounding box center [926, 284] width 219 height 32
